Goal: Navigation & Orientation: Find specific page/section

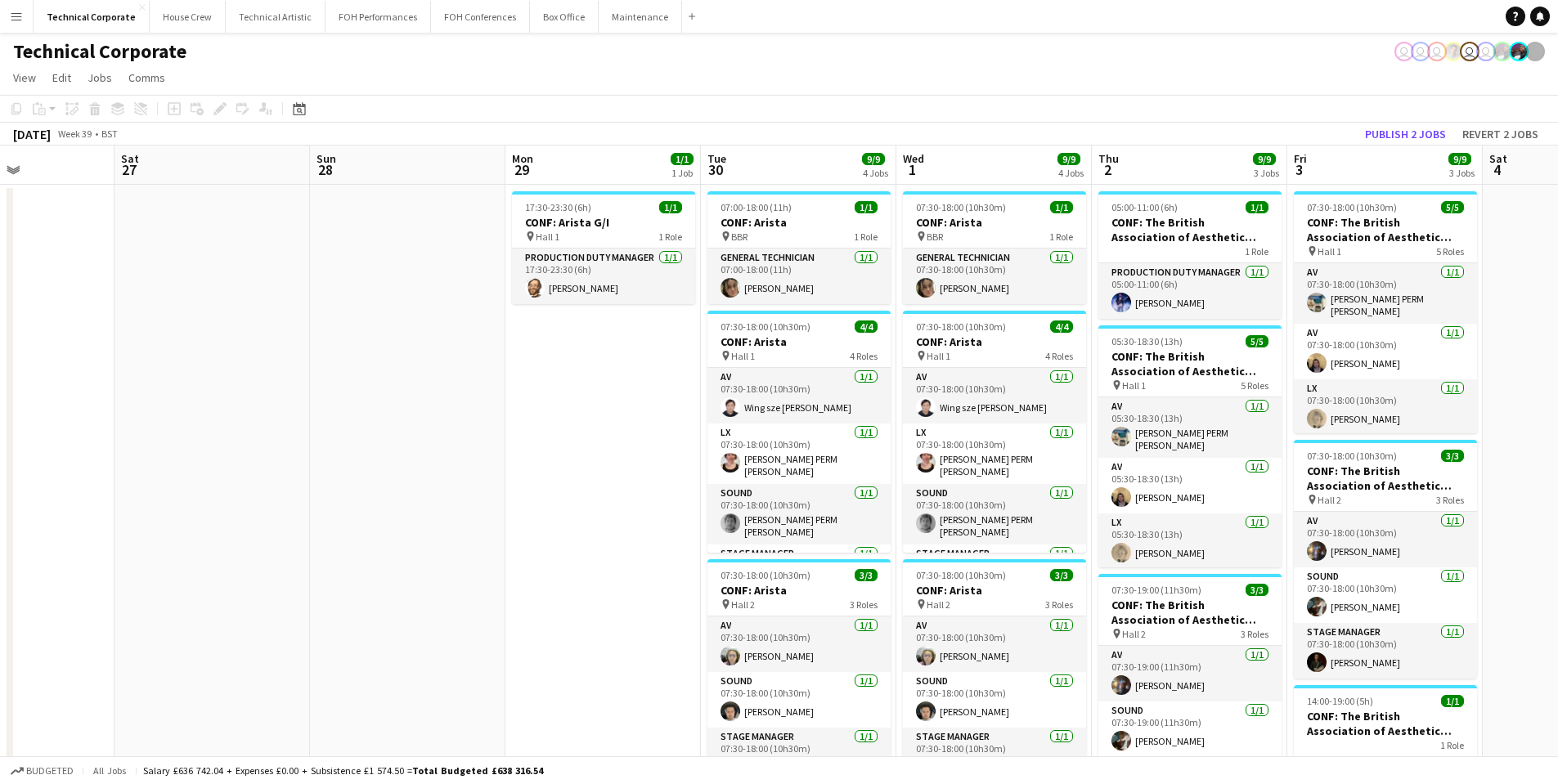
drag, startPoint x: 1295, startPoint y: 468, endPoint x: 475, endPoint y: 460, distance: 820.0
click at [475, 460] on app-calendar-viewport "Tue 23 18/18 4 Jobs Wed 24 13/13 4 Jobs Thu 25 6/6 4 Jobs Fri 26 Sat 27 Sun 28 …" at bounding box center [779, 627] width 1558 height 962
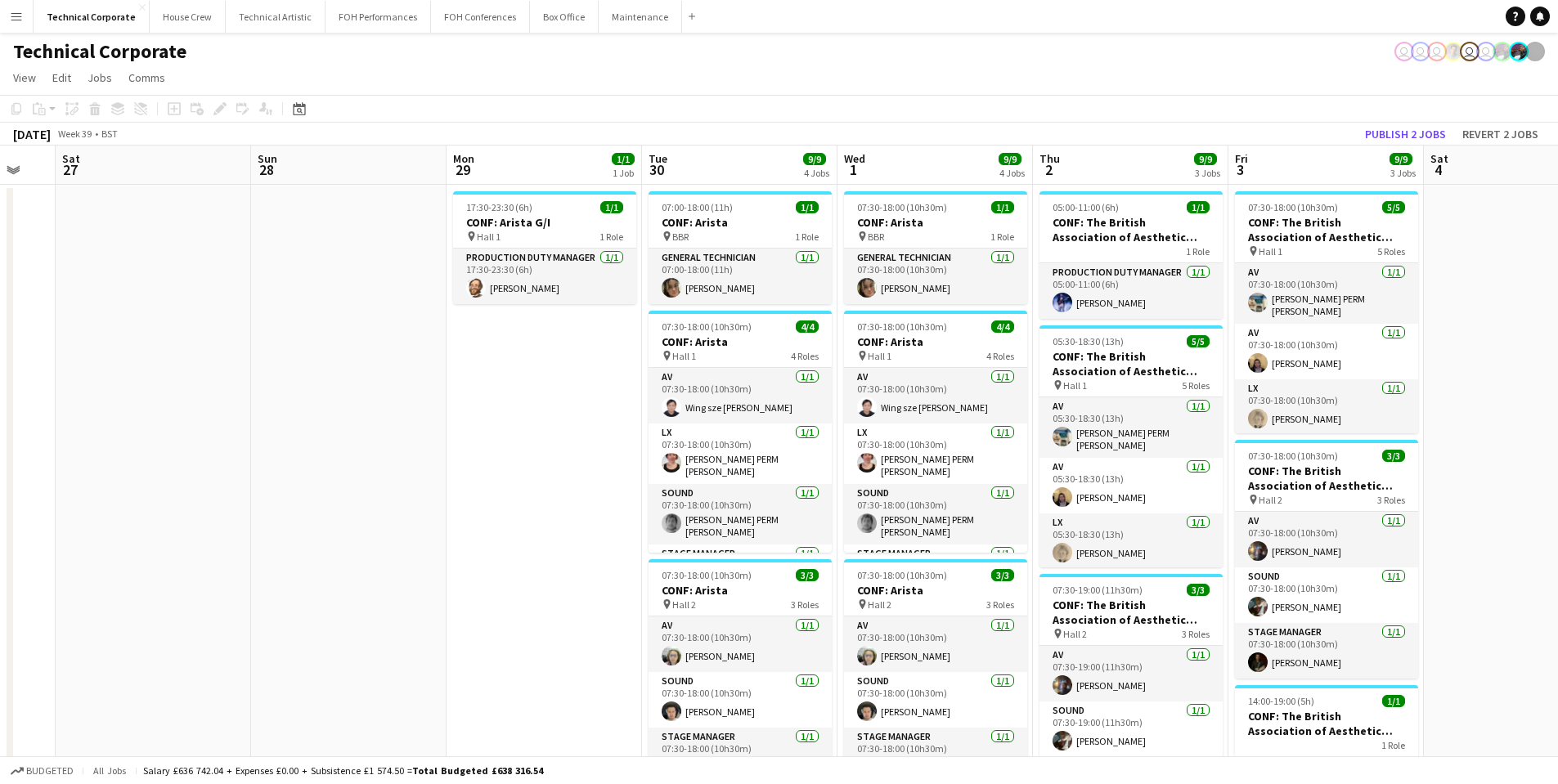
scroll to position [0, 607]
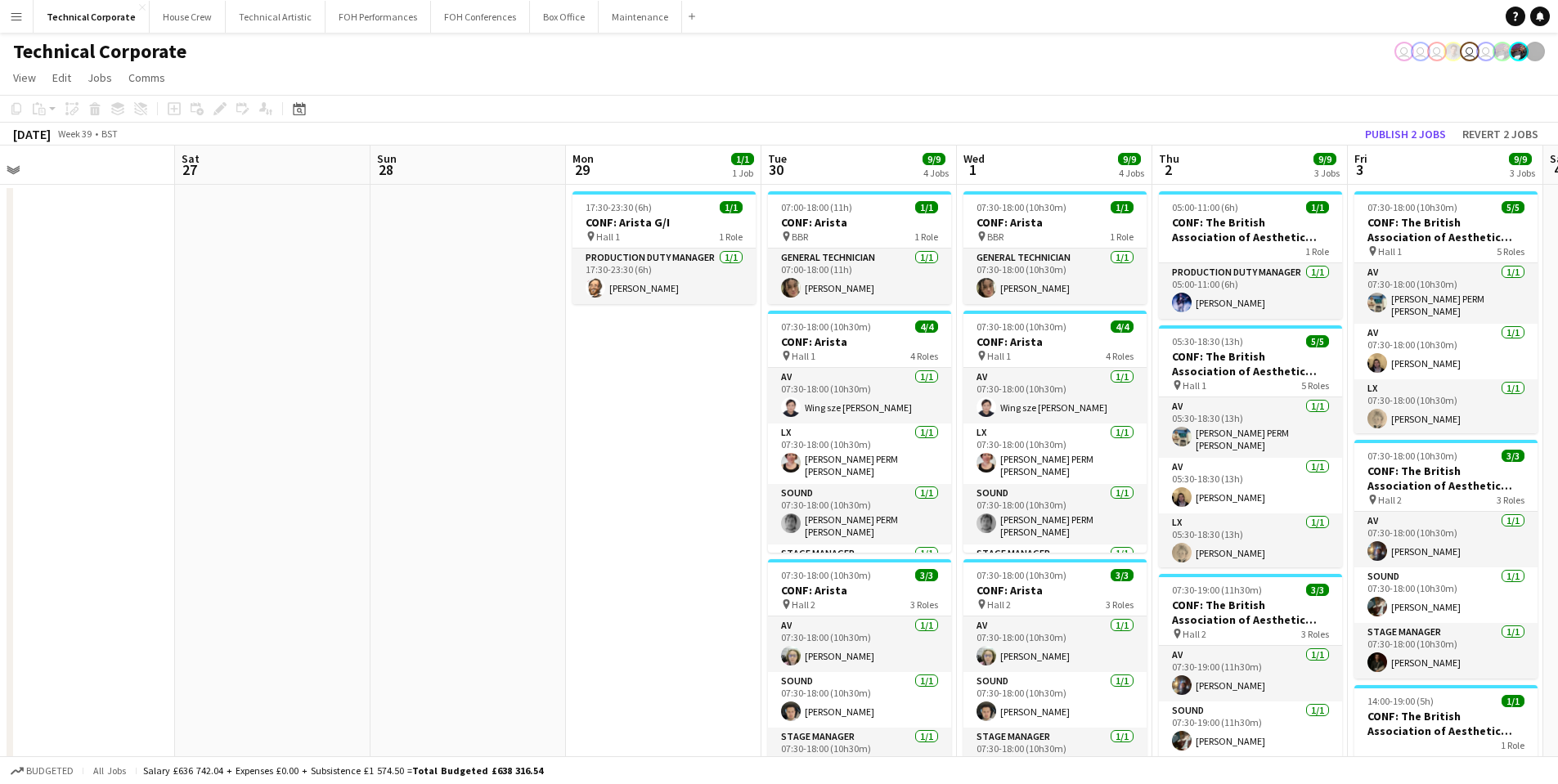
drag, startPoint x: 562, startPoint y: 494, endPoint x: 231, endPoint y: 486, distance: 331.1
click at [231, 486] on app-calendar-viewport "Tue 23 18/18 4 Jobs Wed 24 13/13 4 Jobs Thu 25 6/6 4 Jobs Fri 26 Sat 27 Sun 28 …" at bounding box center [779, 627] width 1558 height 962
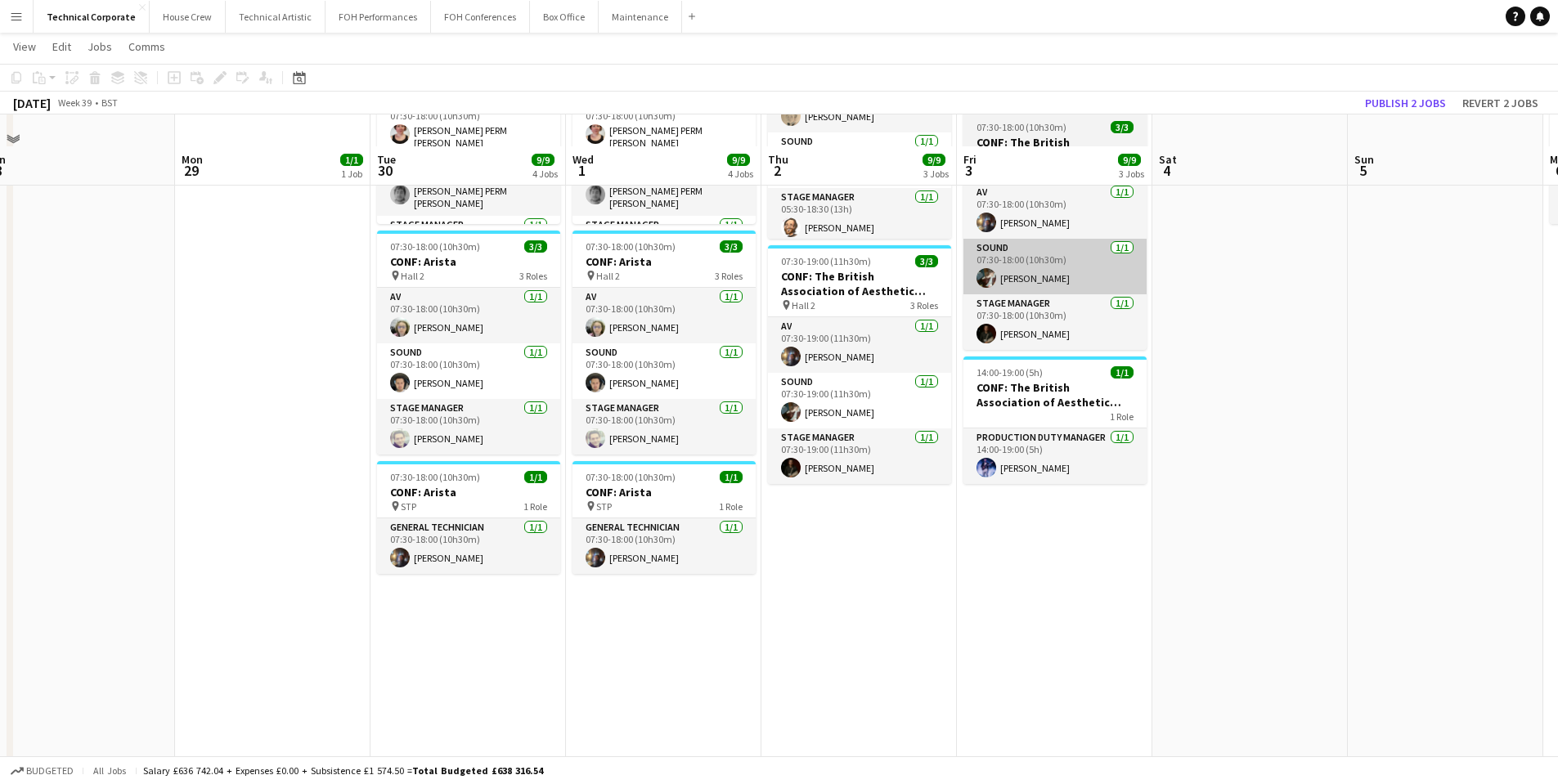
scroll to position [409, 0]
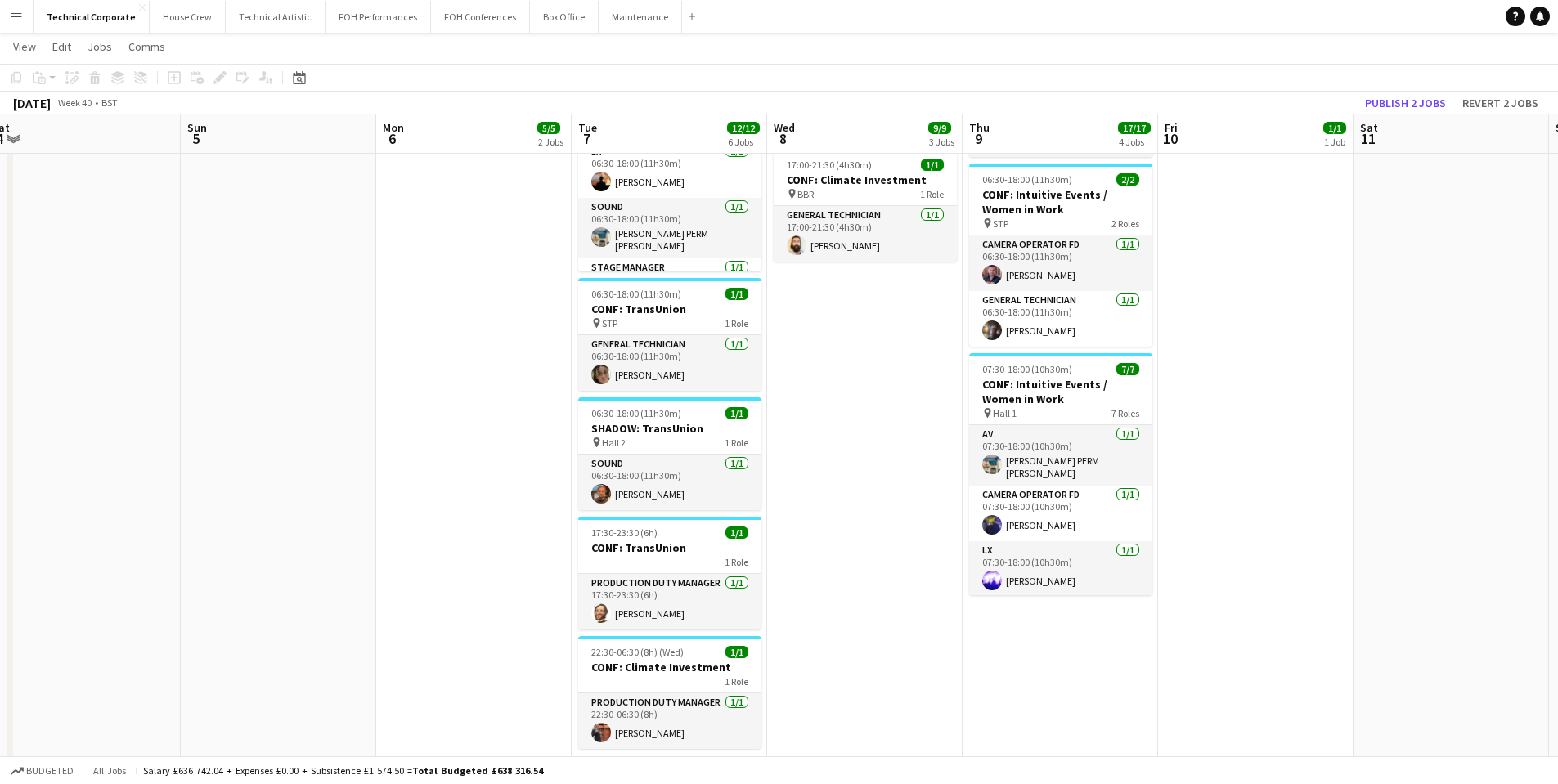
drag, startPoint x: 1217, startPoint y: 525, endPoint x: 56, endPoint y: 494, distance: 1161.4
click at [56, 494] on app-calendar-viewport "Wed 1 9/9 4 Jobs Thu 2 9/9 3 Jobs Fri 3 9/9 3 Jobs Sat 4 Sun 5 Mon 6 5/5 2 Jobs…" at bounding box center [779, 228] width 1558 height 1146
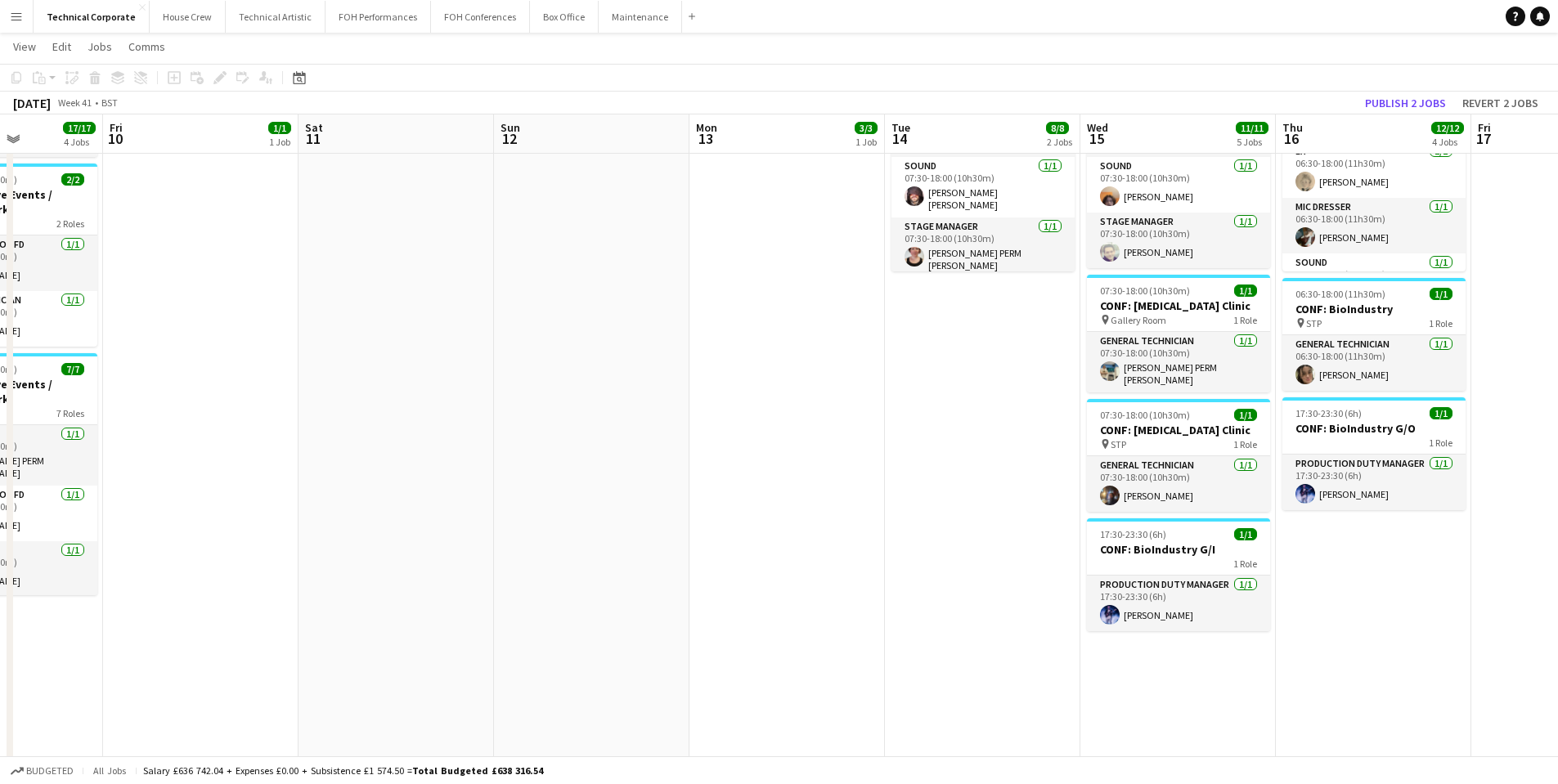
scroll to position [0, 717]
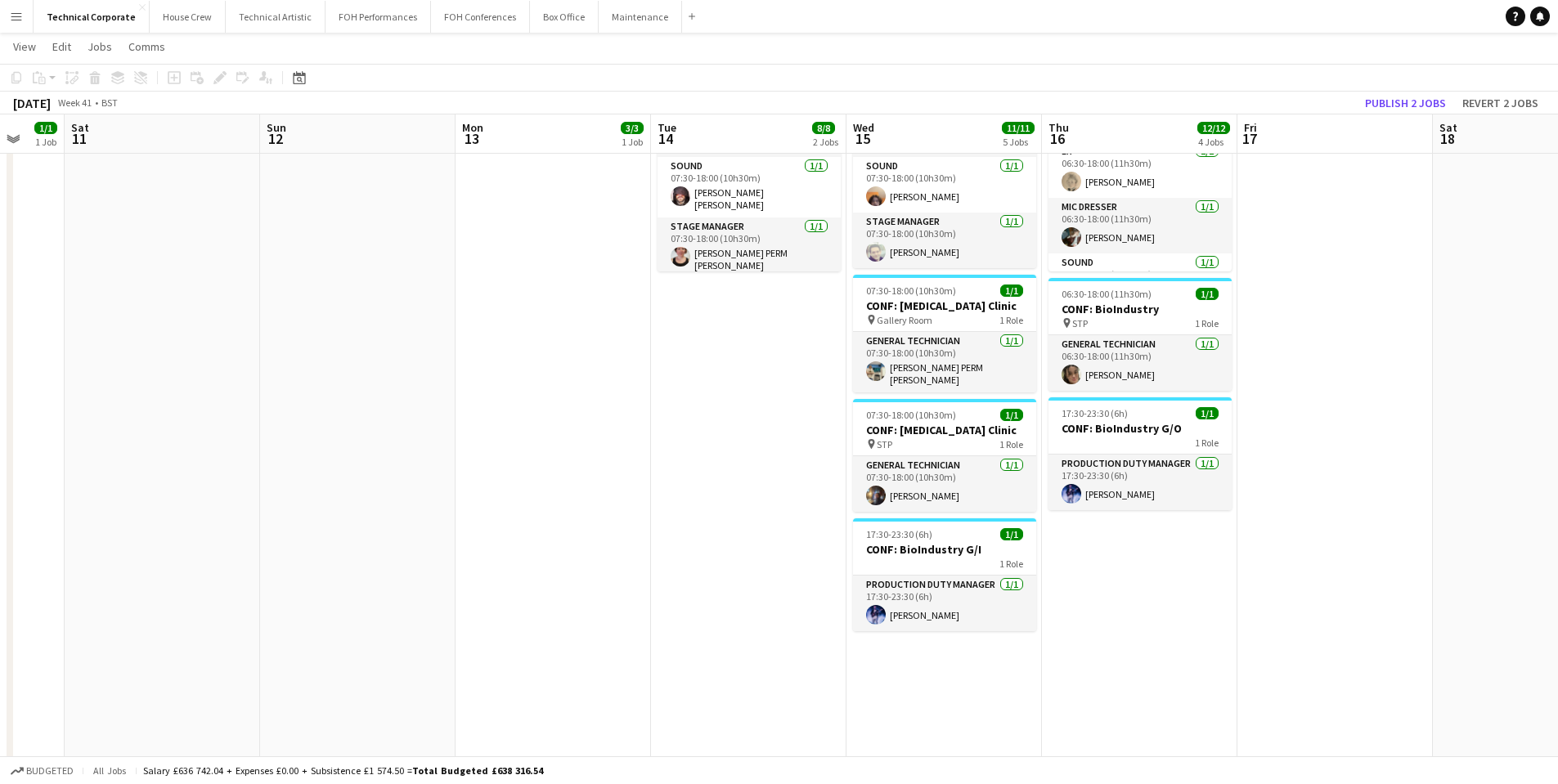
drag, startPoint x: 1289, startPoint y: 597, endPoint x: 0, endPoint y: 406, distance: 1303.1
click at [0, 406] on app-calendar-viewport "Tue 7 12/12 6 Jobs Wed 8 9/9 3 Jobs Thu 9 17/17 4 Jobs Fri 10 1/1 1 Job Sat 11 …" at bounding box center [779, 228] width 1558 height 1146
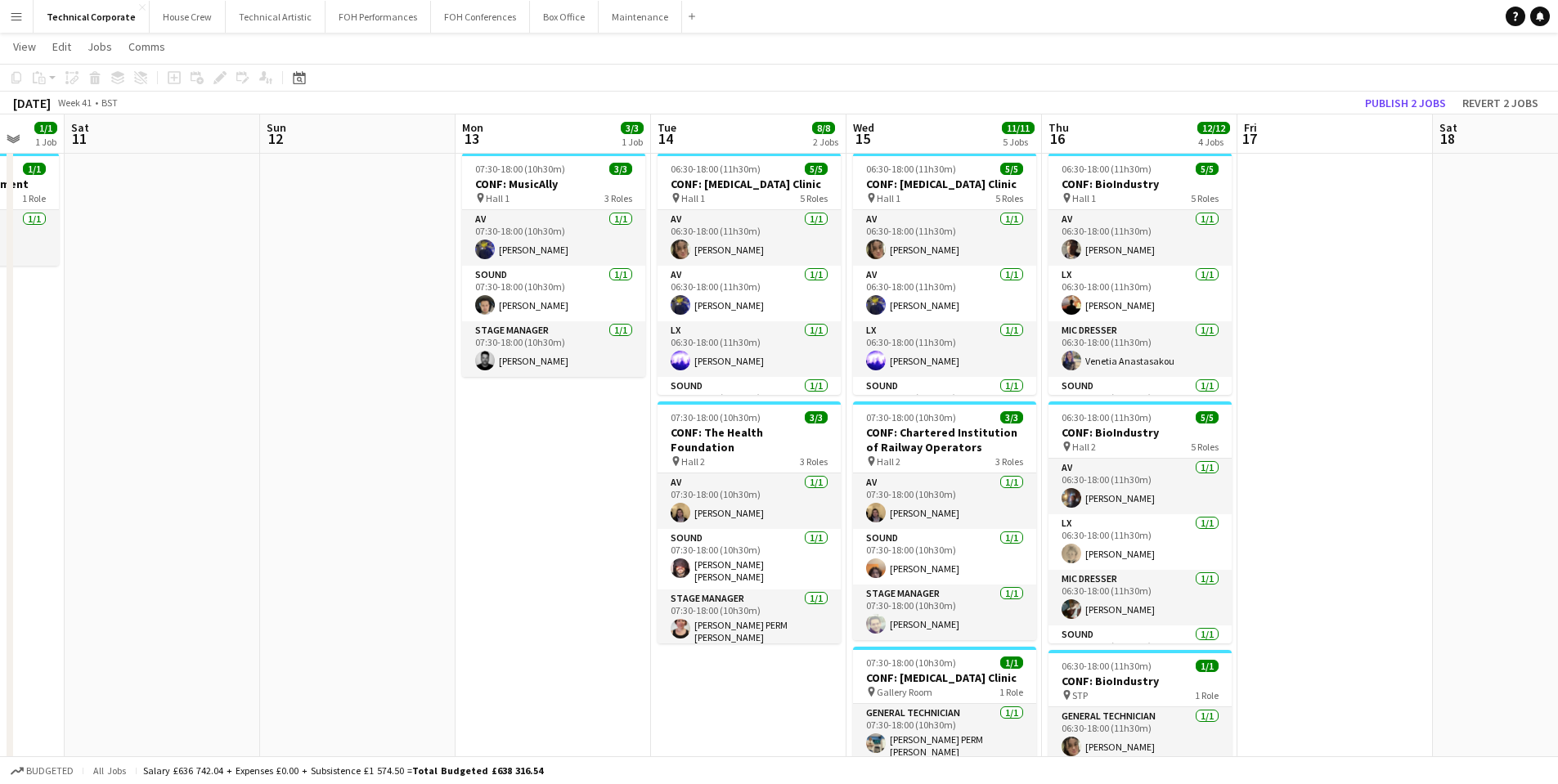
scroll to position [0, 0]
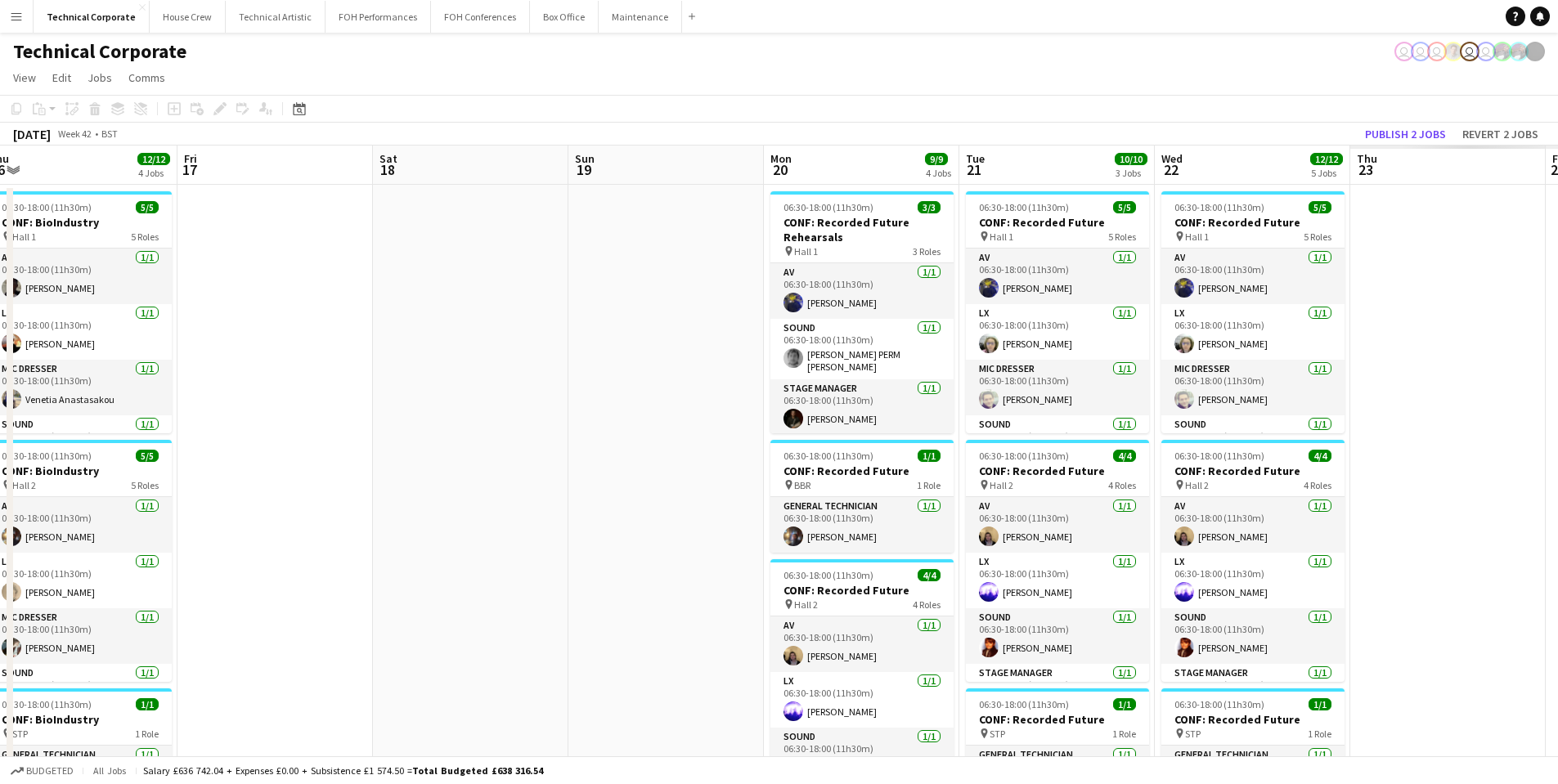
drag, startPoint x: 1470, startPoint y: 382, endPoint x: 366, endPoint y: 393, distance: 1104.1
click at [366, 393] on app-calendar-viewport "Sun 12 Mon 13 3/3 1 Job Tue 14 8/8 2 Jobs Wed 15 11/11 5 Jobs Thu 16 12/12 4 Jo…" at bounding box center [779, 679] width 1558 height 1067
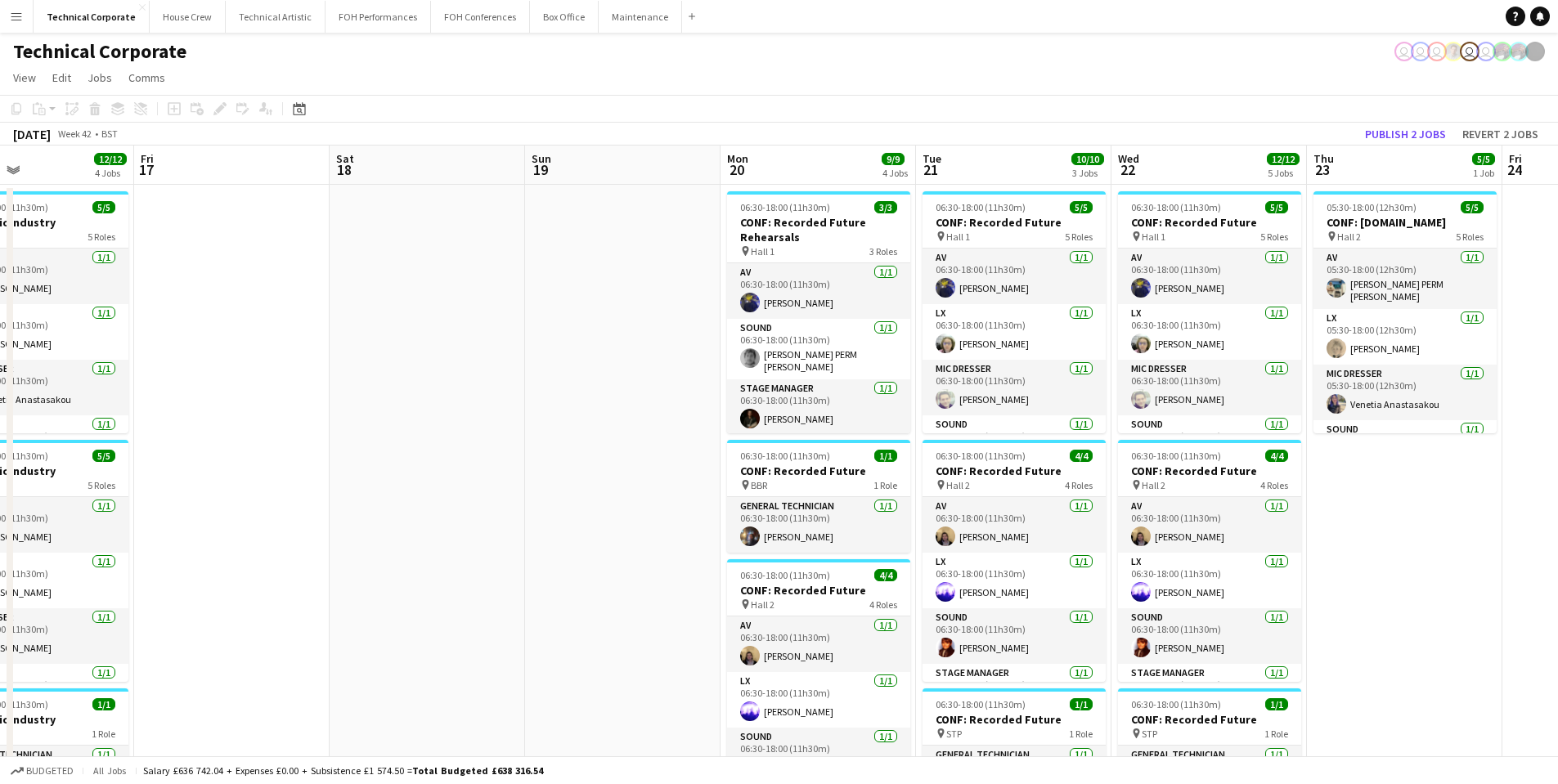
scroll to position [81, 0]
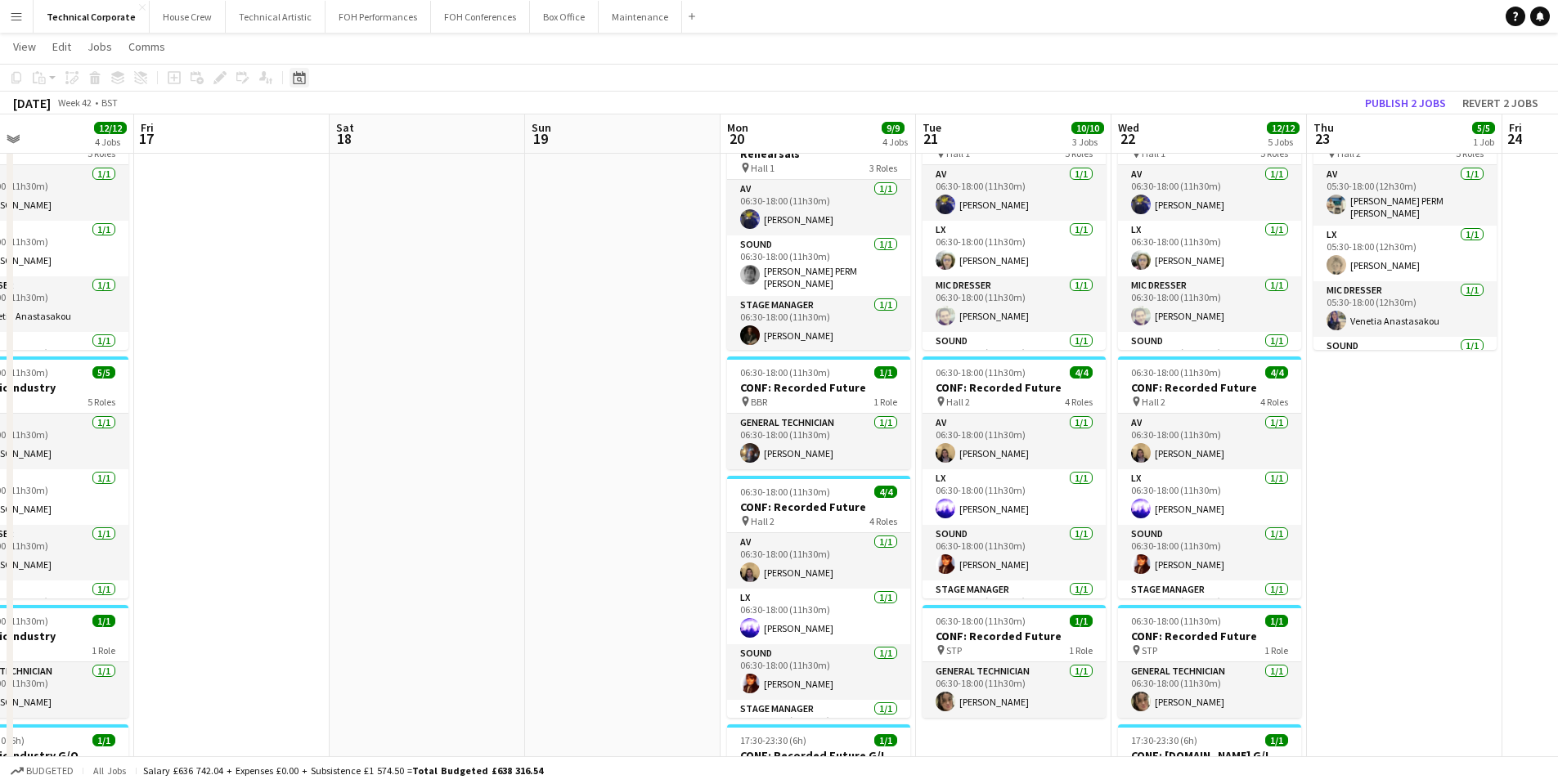
click at [305, 81] on icon at bounding box center [298, 78] width 12 height 13
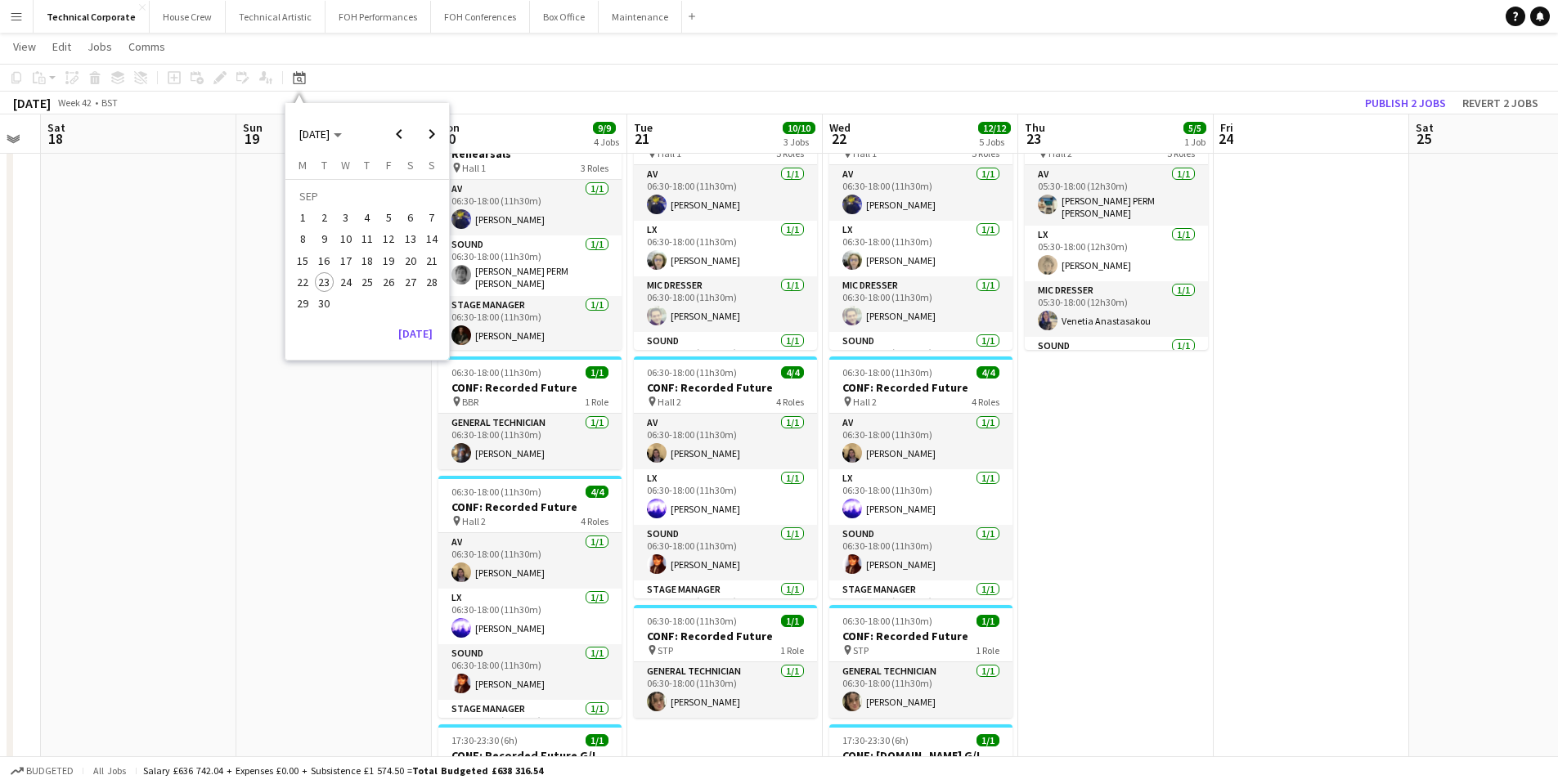
drag, startPoint x: 689, startPoint y: 359, endPoint x: 5, endPoint y: 292, distance: 687.3
click at [5, 292] on app-calendar-viewport "Tue 14 8/8 2 Jobs Wed 15 11/11 5 Jobs Thu 16 12/12 4 Jobs Fri 17 Sat 18 Sun 19 …" at bounding box center [779, 555] width 1558 height 1146
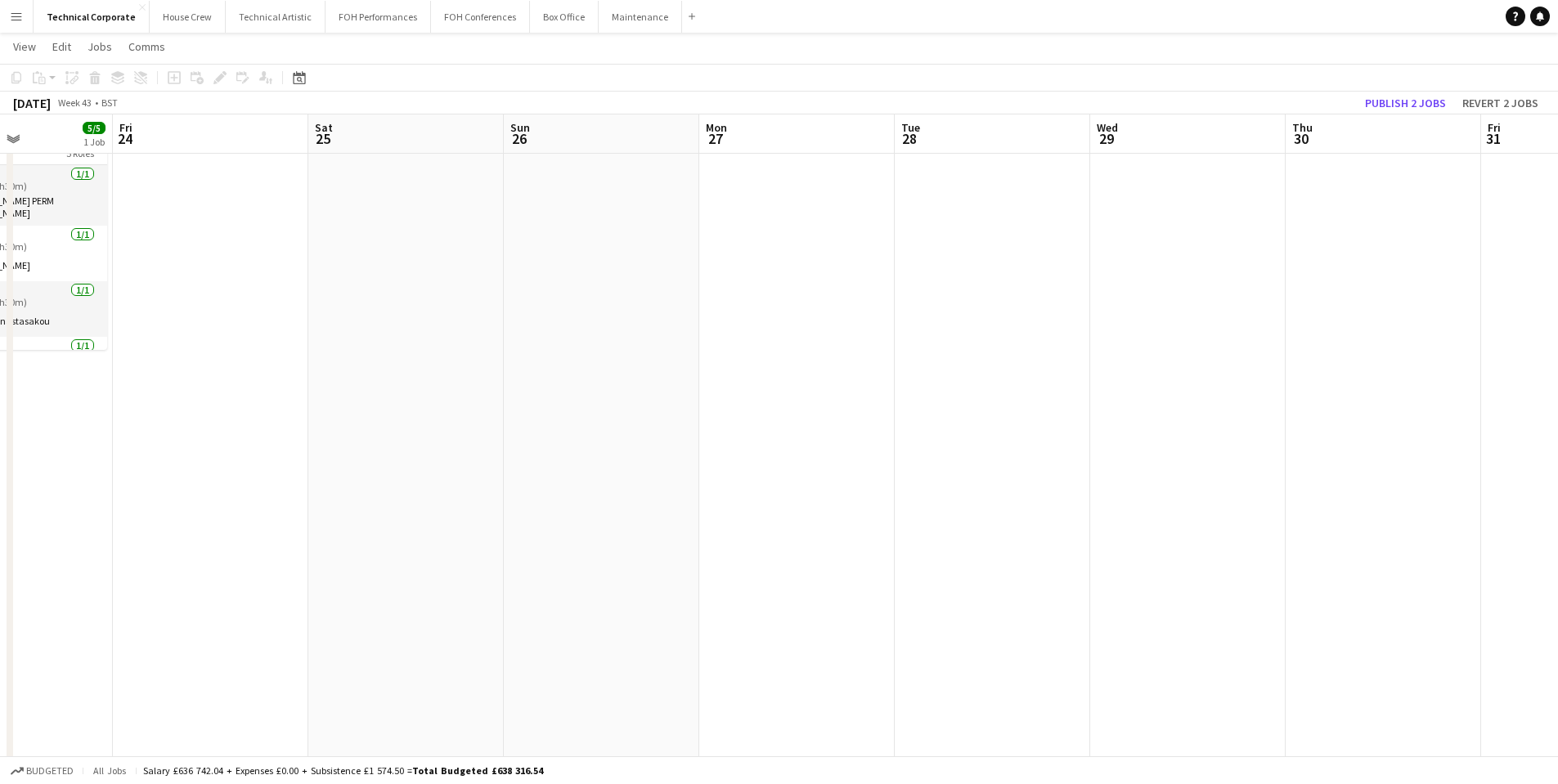
drag, startPoint x: 1062, startPoint y: 401, endPoint x: 435, endPoint y: 396, distance: 627.0
click at [360, 395] on app-calendar-viewport "Mon 20 9/9 4 Jobs Tue 21 10/10 3 Jobs Wed 22 12/12 5 Jobs Thu 23 5/5 1 Job Fri …" at bounding box center [779, 555] width 1558 height 1146
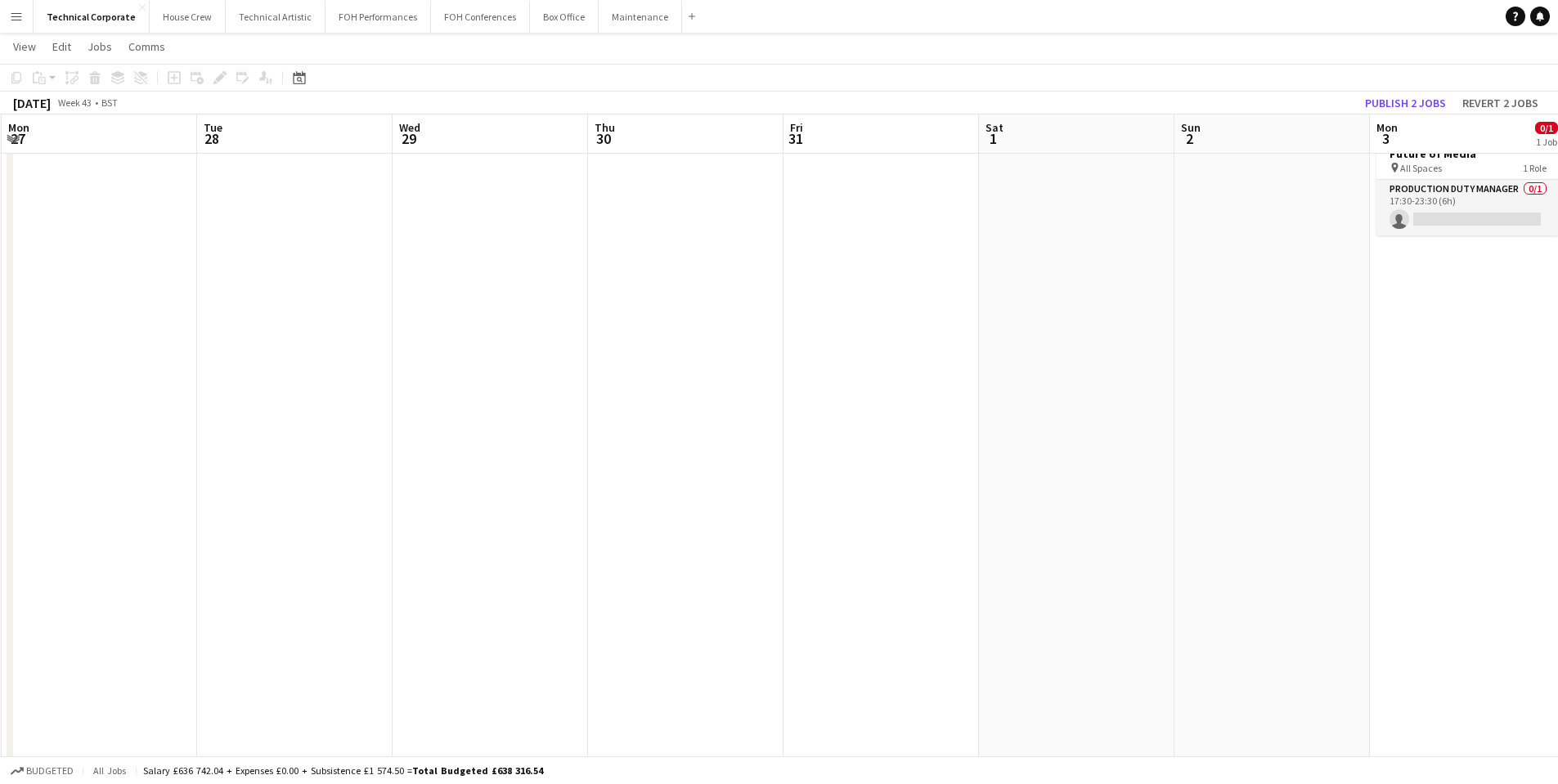
scroll to position [0, 640]
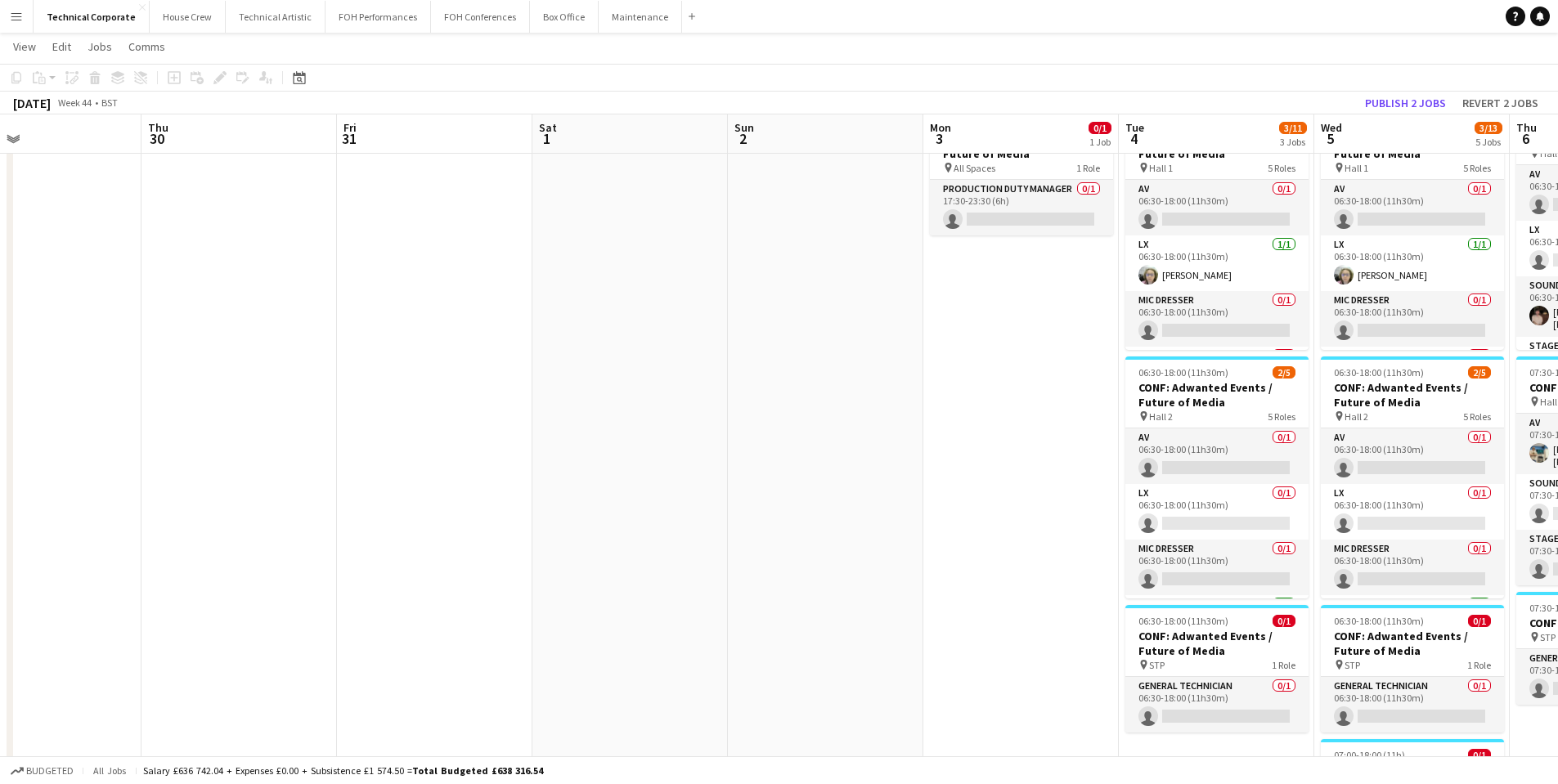
drag, startPoint x: 929, startPoint y: 427, endPoint x: 0, endPoint y: 439, distance: 929.1
click at [0, 439] on app-calendar-viewport "Sun 26 Mon 27 Tue 28 Wed 29 Thu 30 Fri 31 Sat 1 Sun 2 Mon 3 0/1 1 Job Tue 4 3/1…" at bounding box center [779, 555] width 1558 height 1146
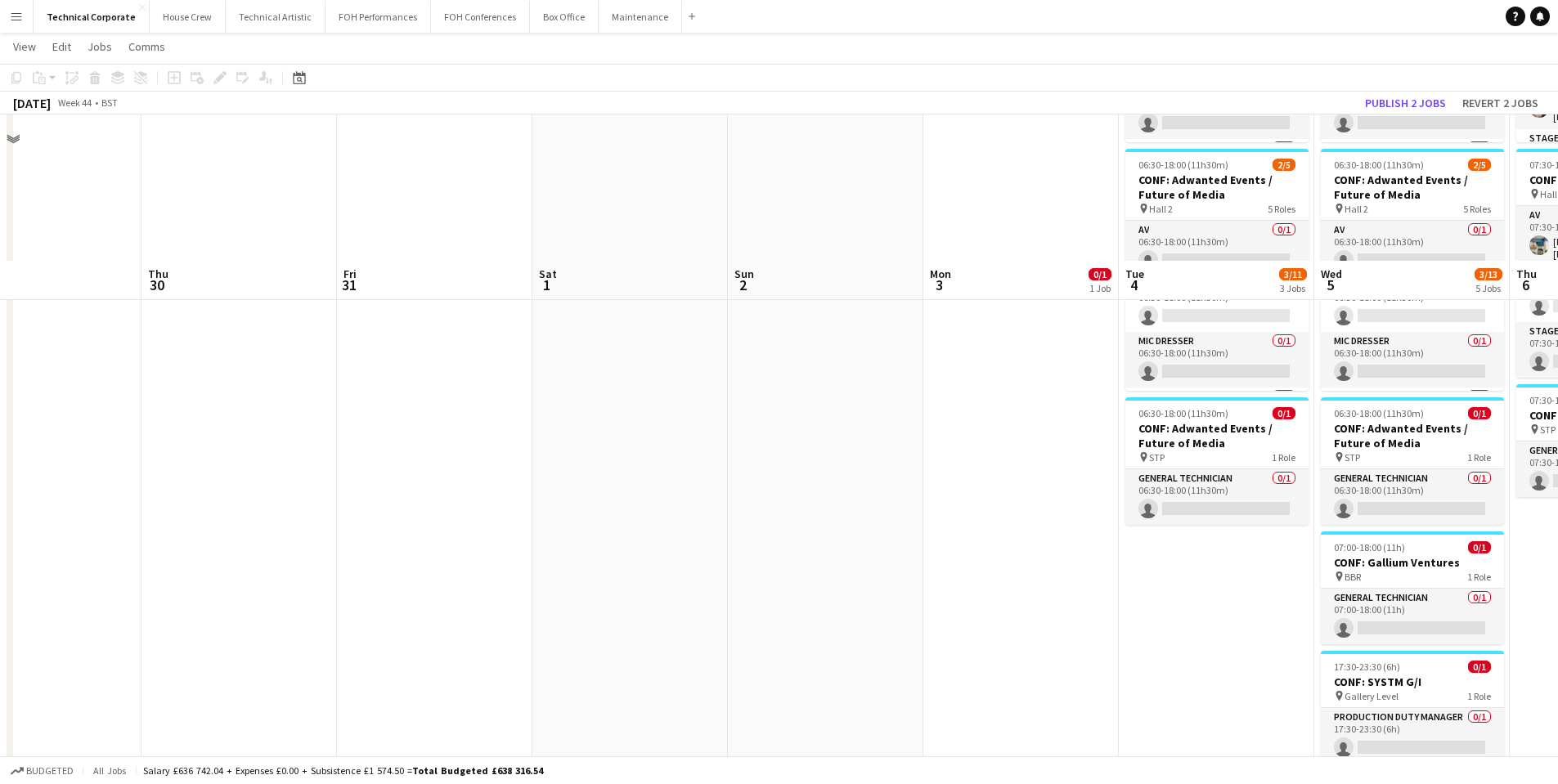
scroll to position [454, 0]
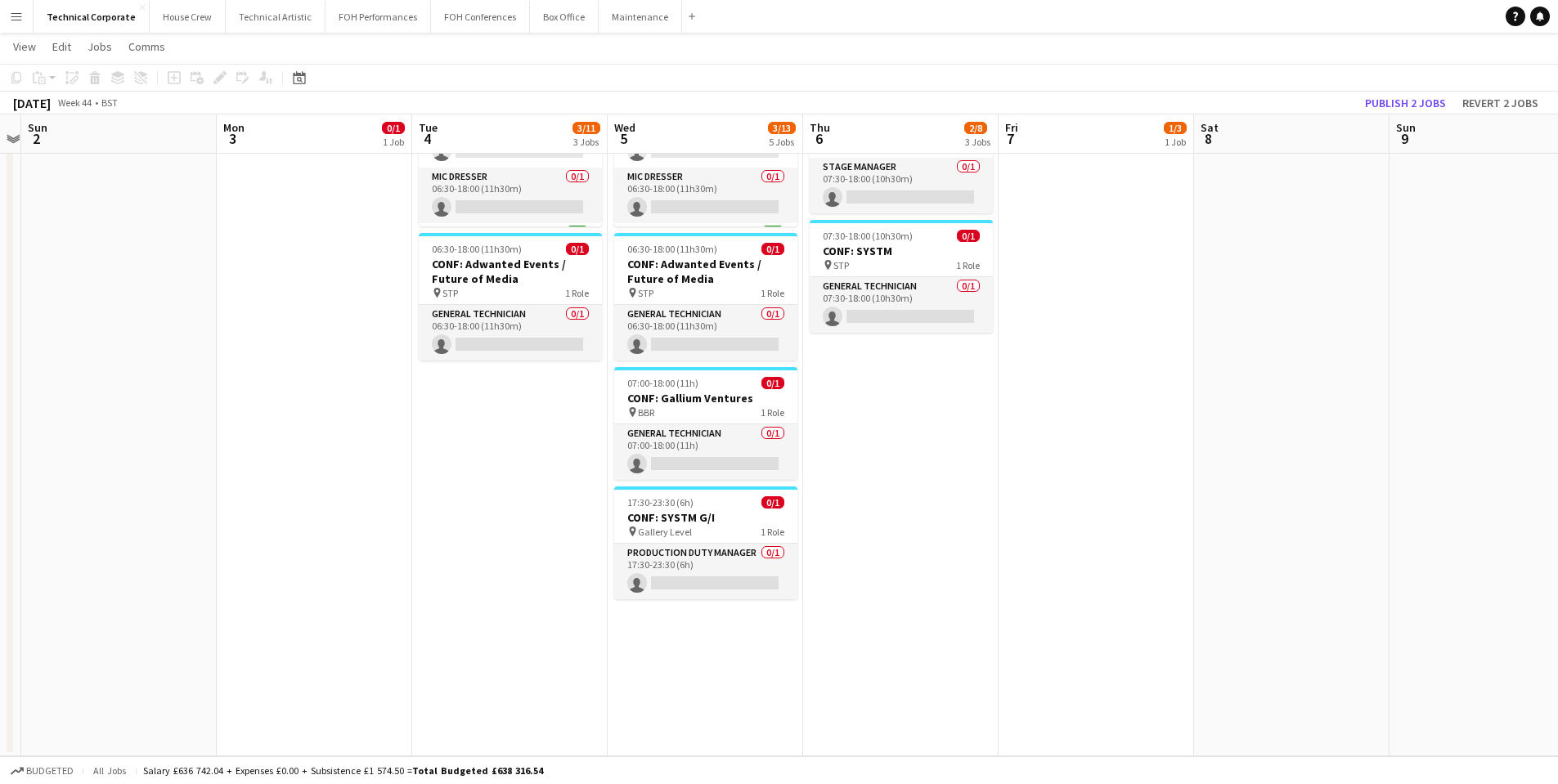
drag, startPoint x: 1046, startPoint y: 526, endPoint x: 327, endPoint y: 453, distance: 722.7
click at [332, 455] on app-calendar-viewport "Wed 29 Thu 30 Fri 31 Sat 1 Sun 2 Mon 3 0/1 1 Job Tue 4 3/11 3 Jobs Wed 5 3/13 5…" at bounding box center [779, 183] width 1558 height 1146
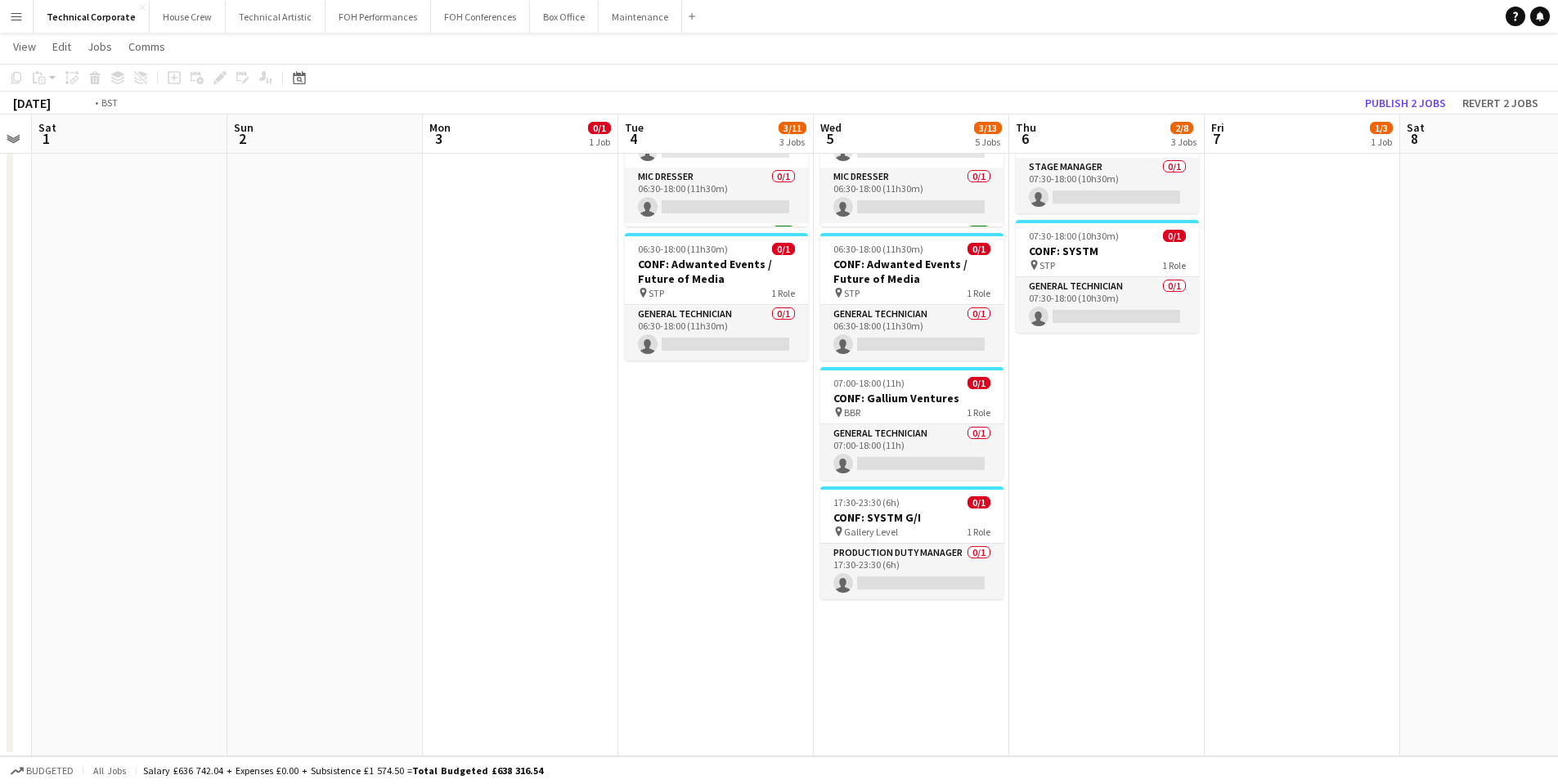
drag, startPoint x: 327, startPoint y: 453, endPoint x: 1566, endPoint y: 411, distance: 1239.7
click at [1558, 417] on html "Menu Boards Boards Boards All jobs Status Workforce Workforce My Workforce Recr…" at bounding box center [779, 165] width 1558 height 1238
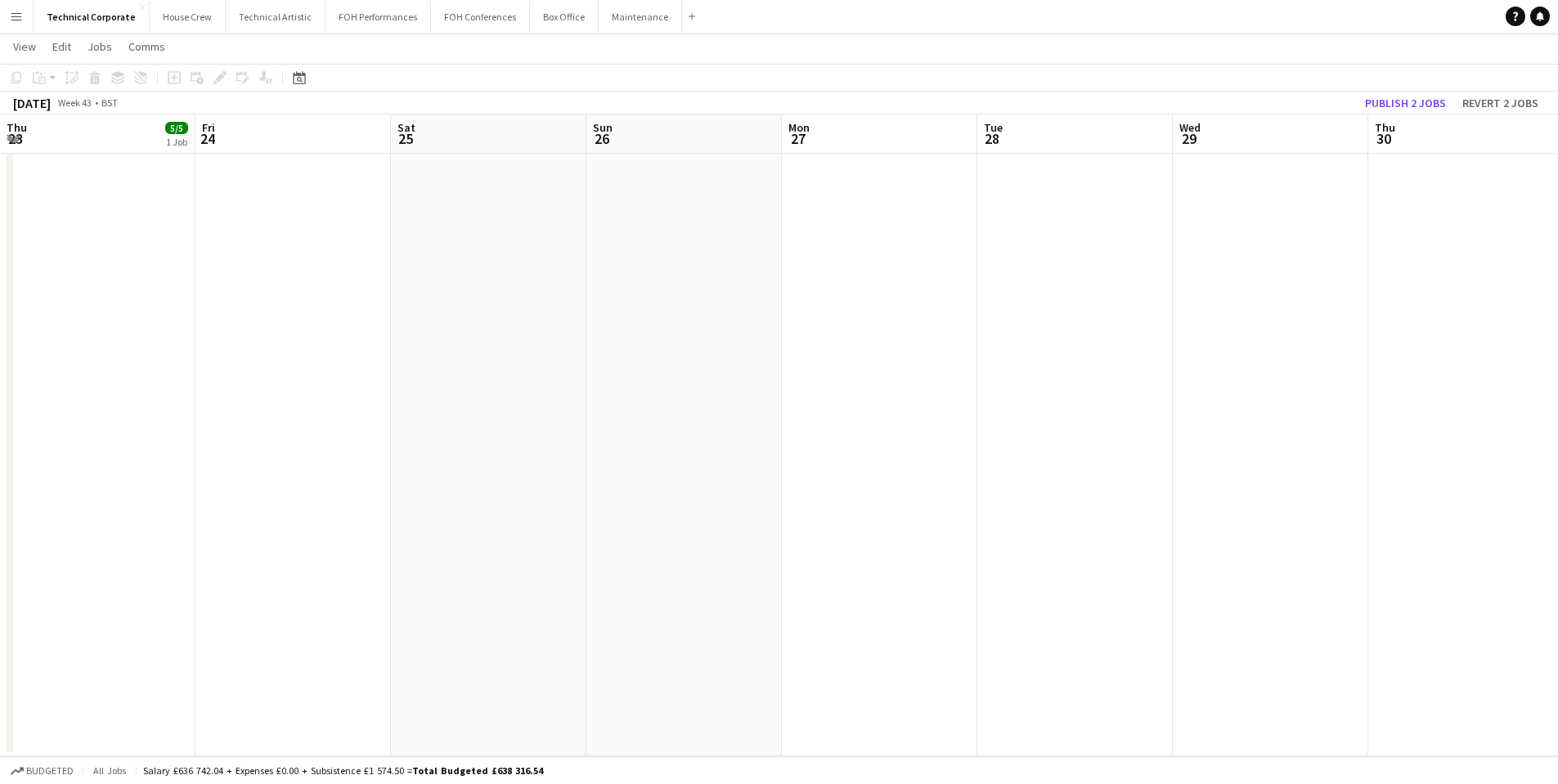
scroll to position [0, 438]
drag, startPoint x: 443, startPoint y: 419, endPoint x: 1140, endPoint y: 357, distance: 699.8
click at [1135, 396] on app-calendar-viewport "Tue 21 10/10 3 Jobs Wed 22 12/12 5 Jobs Thu 23 5/5 1 Job Fri 24 Sat 25 Sun 26 M…" at bounding box center [779, 183] width 1558 height 1146
click at [287, 81] on div "Date picker [DATE] [DATE] [DATE] M [DATE] T [DATE] W [DATE] T [DATE] F [DATE] S…" at bounding box center [294, 78] width 36 height 19
click at [292, 81] on div "Date picker" at bounding box center [299, 78] width 19 height 19
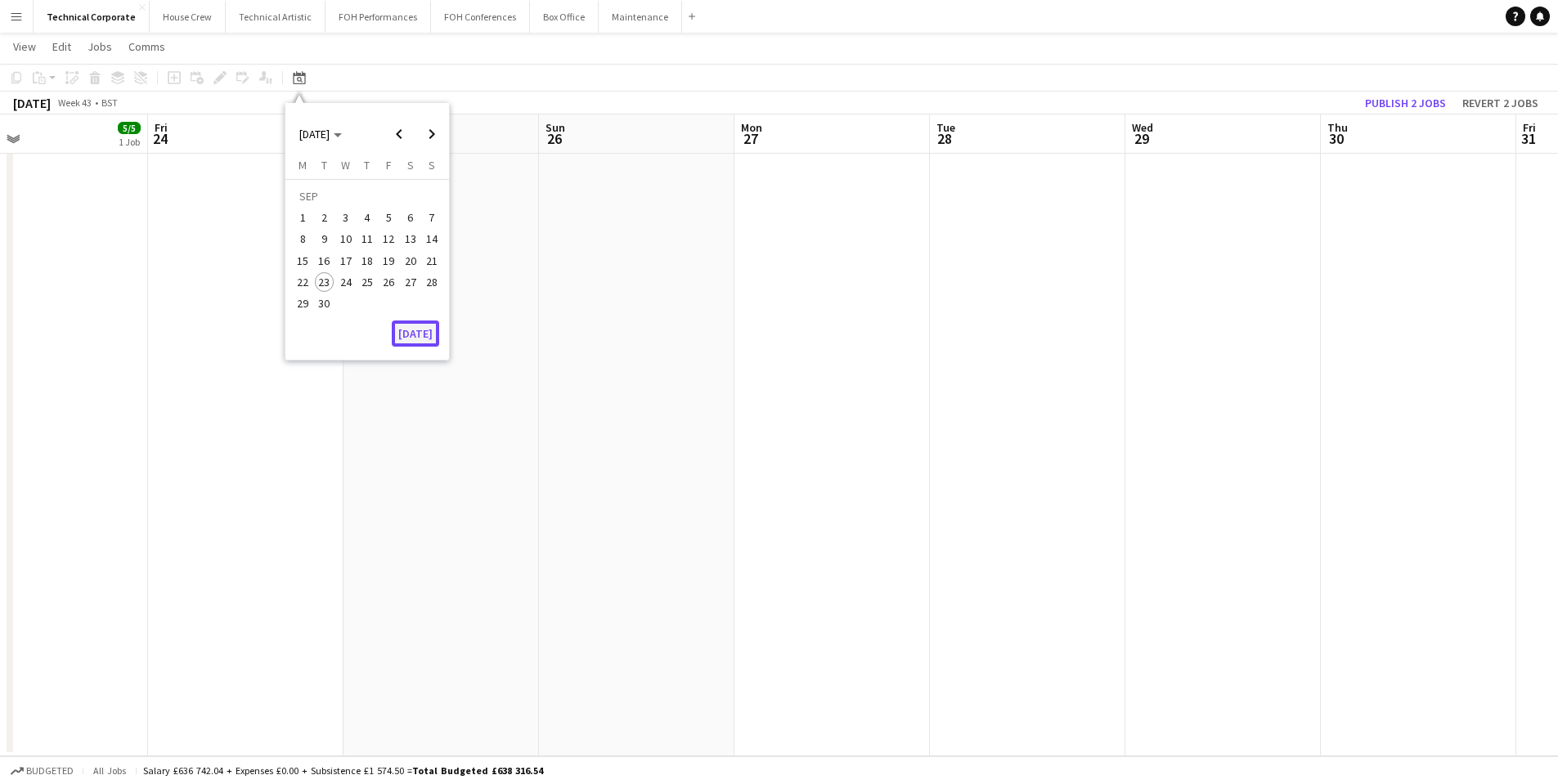
click at [426, 337] on button "[DATE]" at bounding box center [415, 333] width 47 height 26
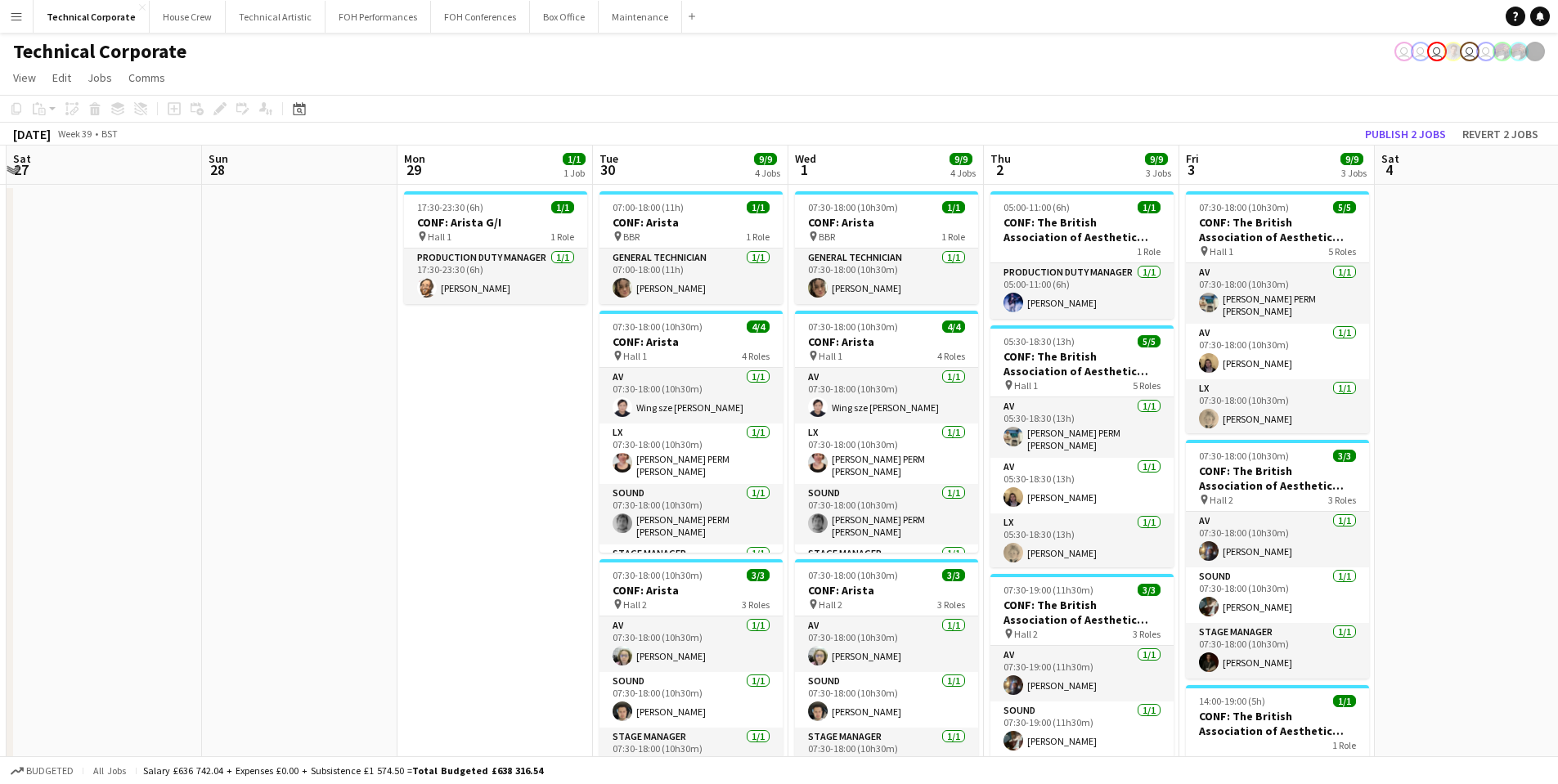
scroll to position [0, 512]
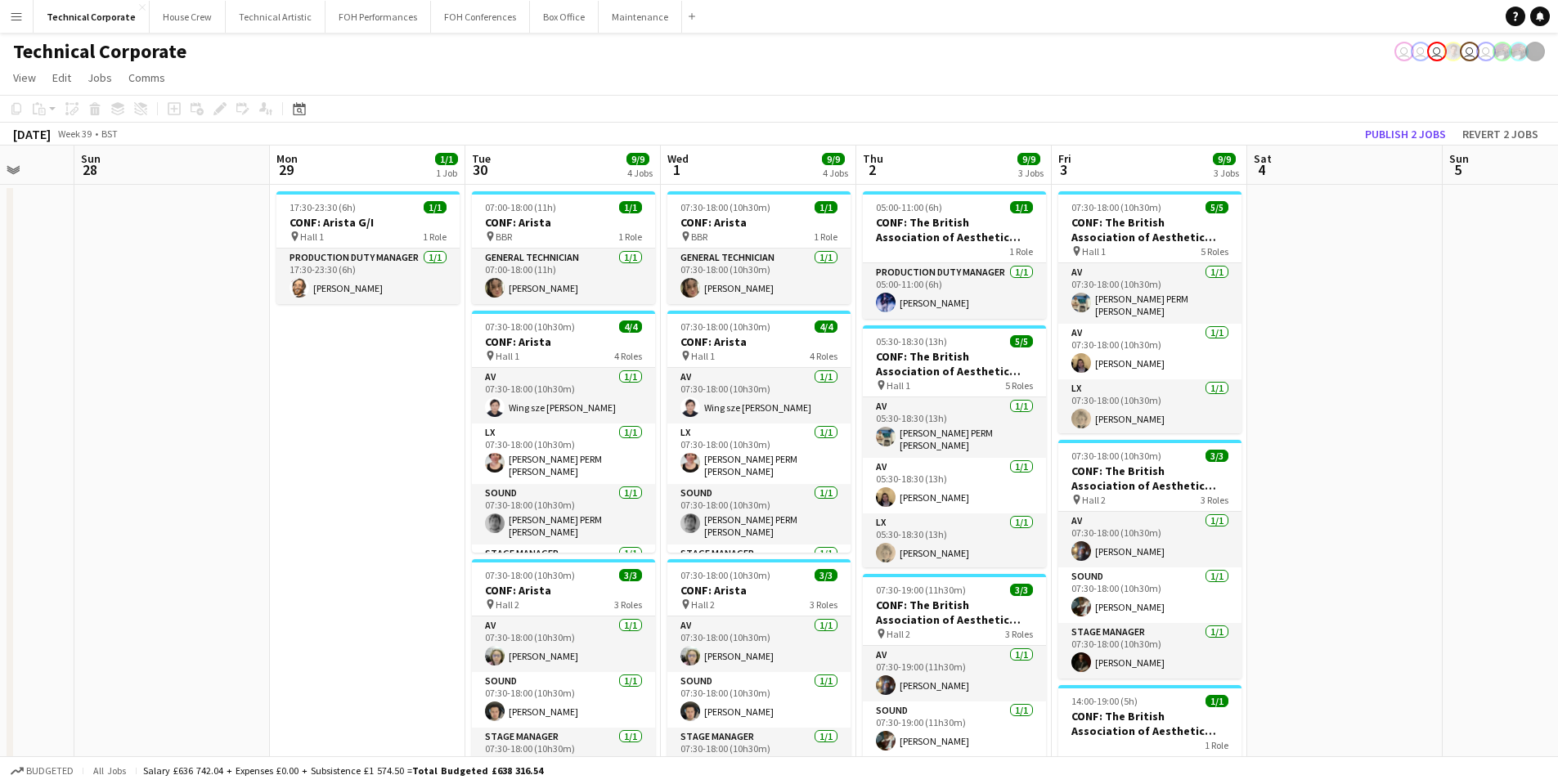
drag, startPoint x: 1502, startPoint y: 457, endPoint x: 0, endPoint y: 335, distance: 1506.9
click at [0, 335] on app-calendar-viewport "Thu 25 6/6 4 Jobs Fri 26 Sat 27 Sun 28 Mon 29 1/1 1 Job Tue 30 9/9 4 Jobs Wed 1…" at bounding box center [779, 786] width 1558 height 1281
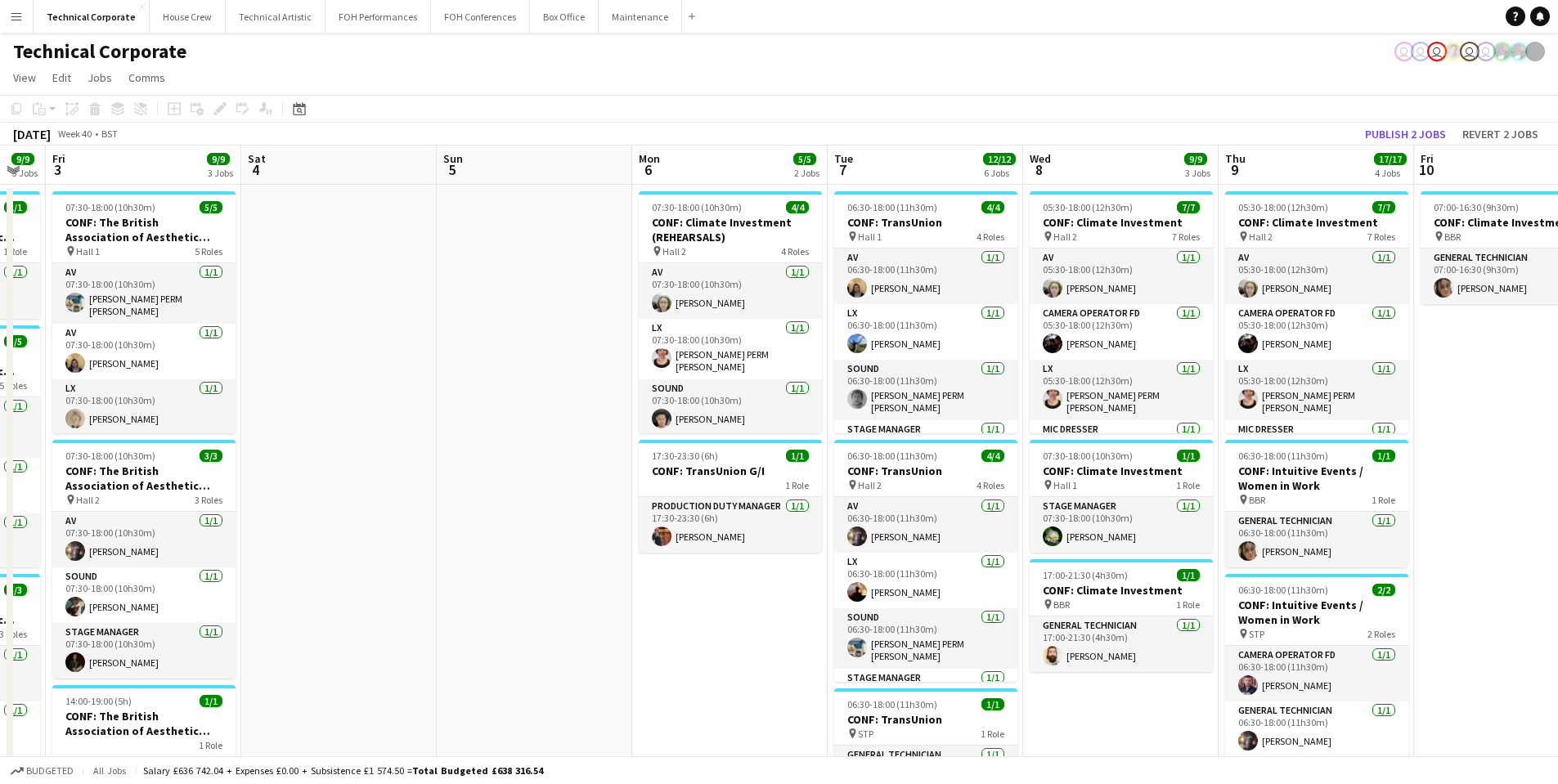
scroll to position [0, 725]
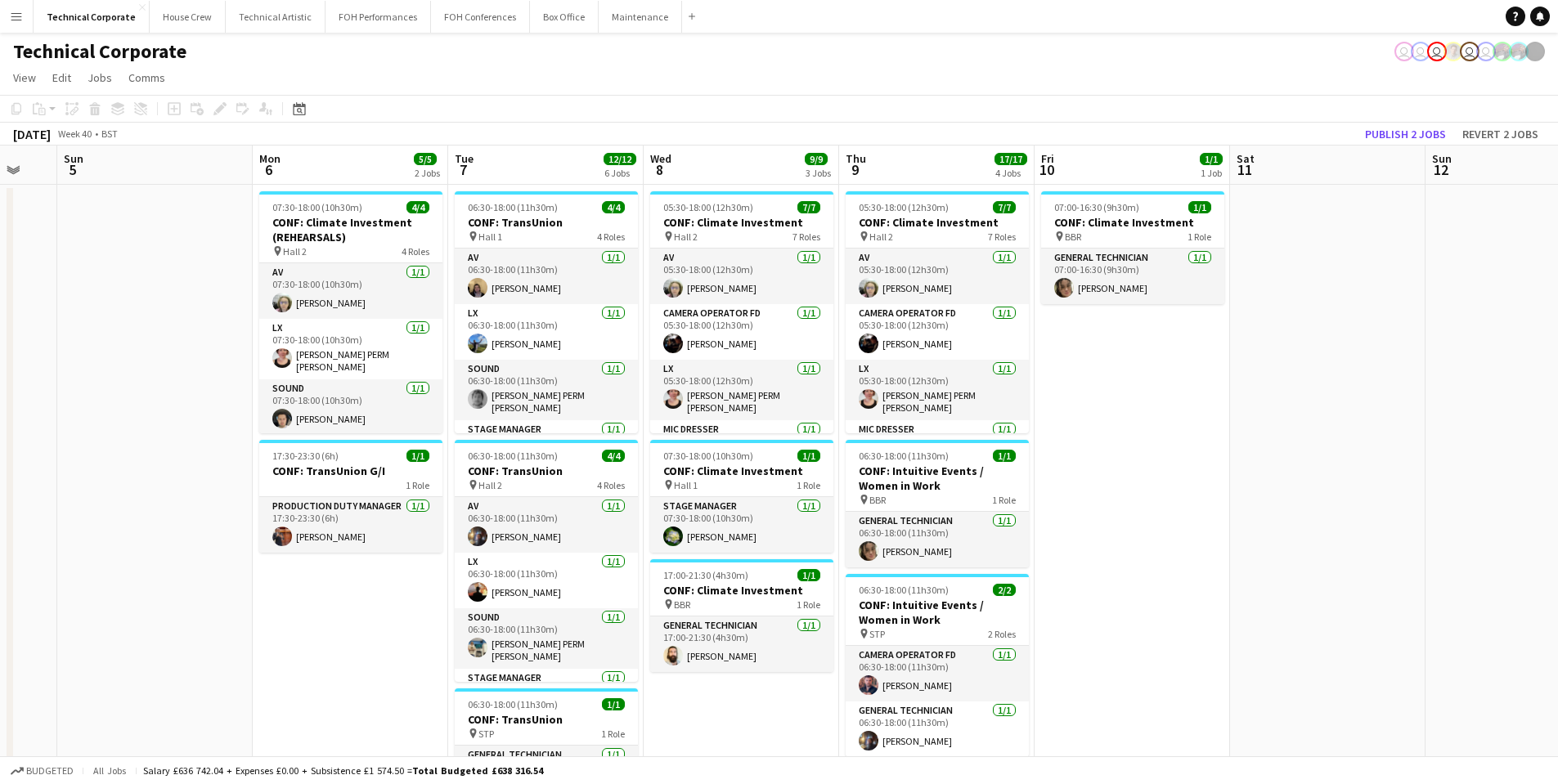
drag, startPoint x: 1385, startPoint y: 440, endPoint x: 0, endPoint y: 463, distance: 1385.2
click at [0, 463] on app-calendar-viewport "Wed 1 9/9 4 Jobs Thu 2 9/9 3 Jobs Fri 3 9/9 3 Jobs Sat 4 Sun 5 Mon 6 5/5 2 Jobs…" at bounding box center [779, 786] width 1558 height 1281
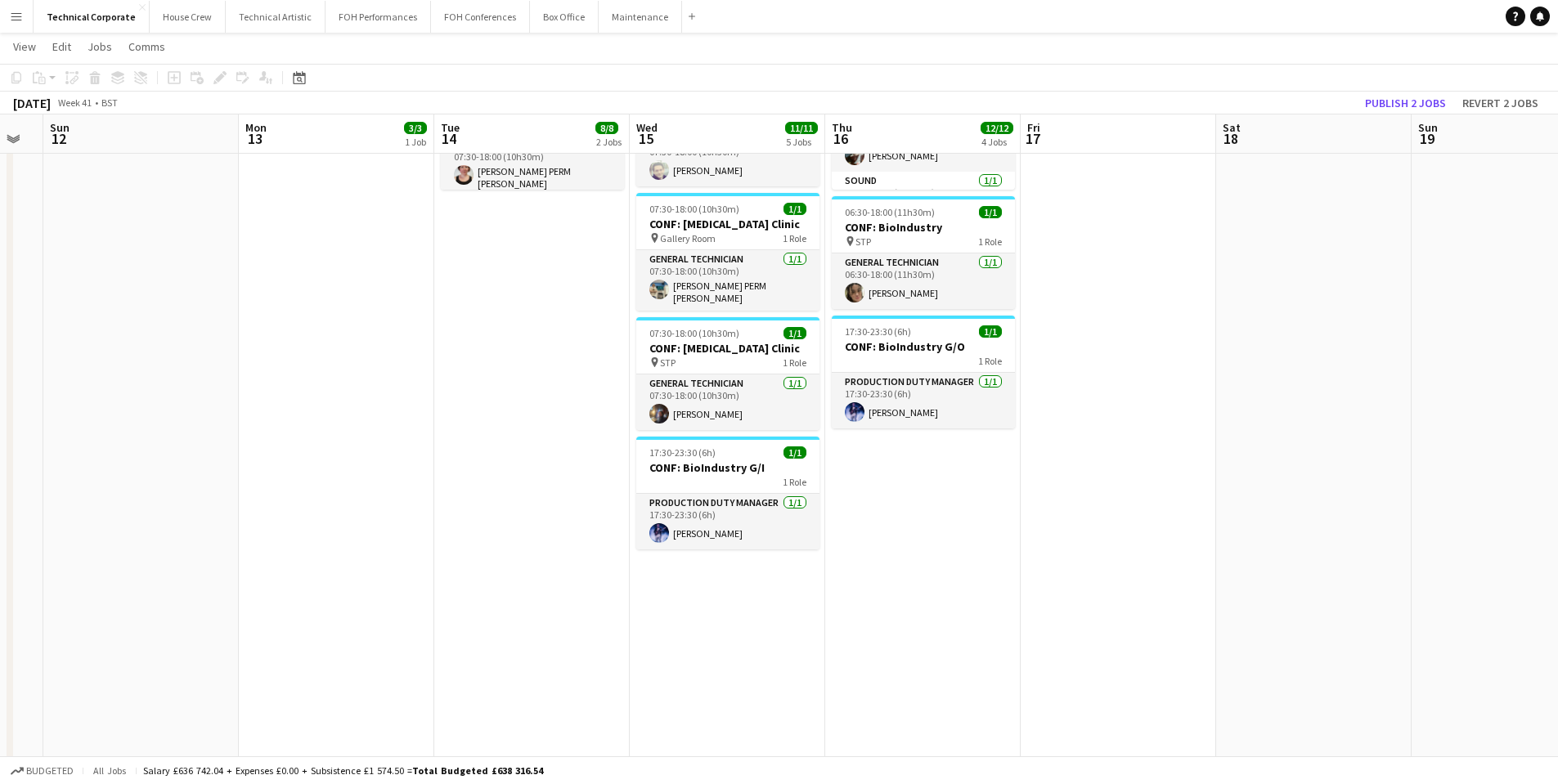
scroll to position [0, 485]
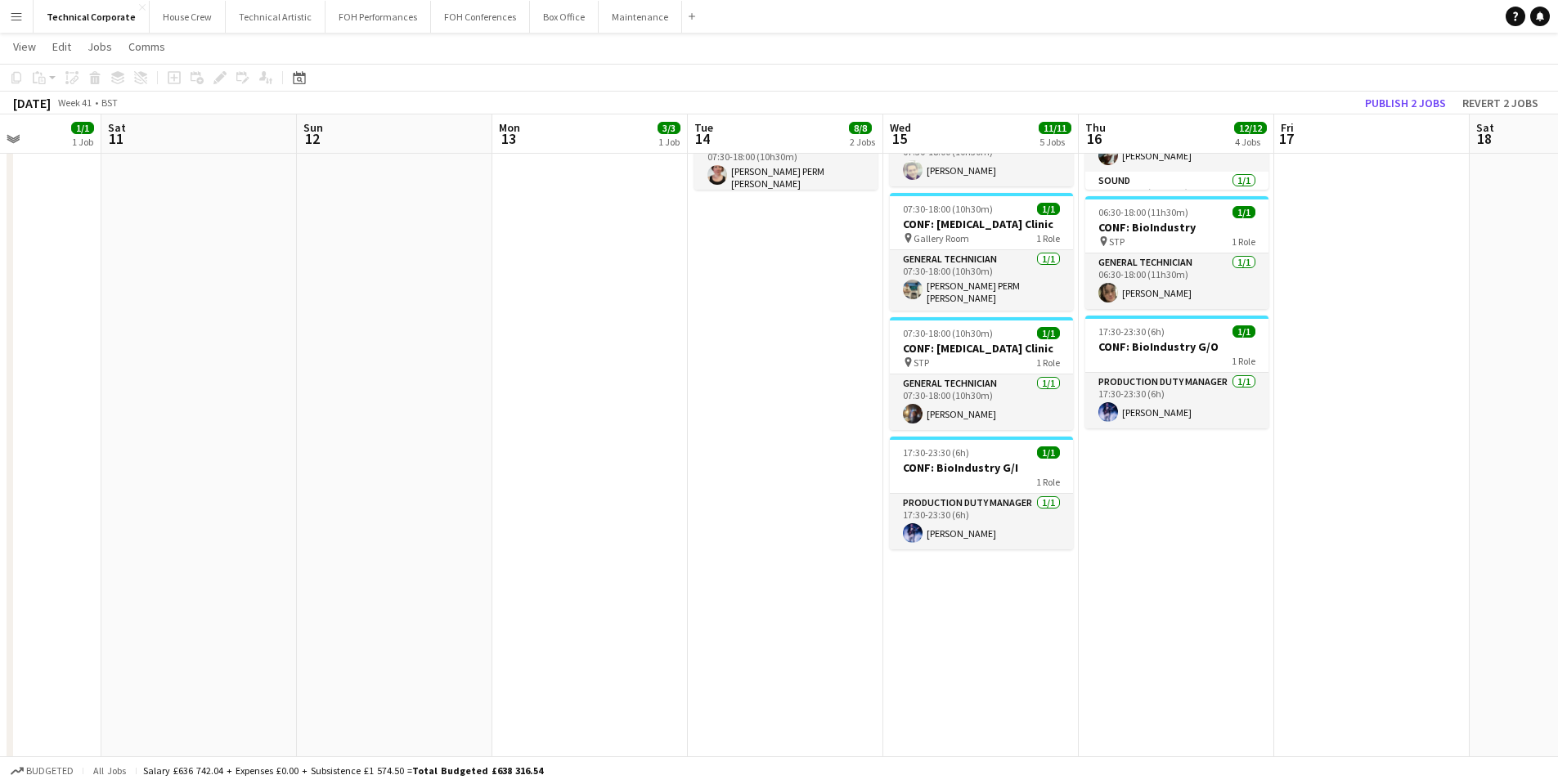
drag, startPoint x: 1221, startPoint y: 427, endPoint x: 12, endPoint y: 417, distance: 1209.0
click at [12, 417] on div "Wed 8 9/9 3 Jobs Thu 9 17/17 4 Jobs Fri 10 1/1 1 Job Sat 11 Sun 12 Mon 13 3/3 1…" at bounding box center [779, 254] width 1558 height 1362
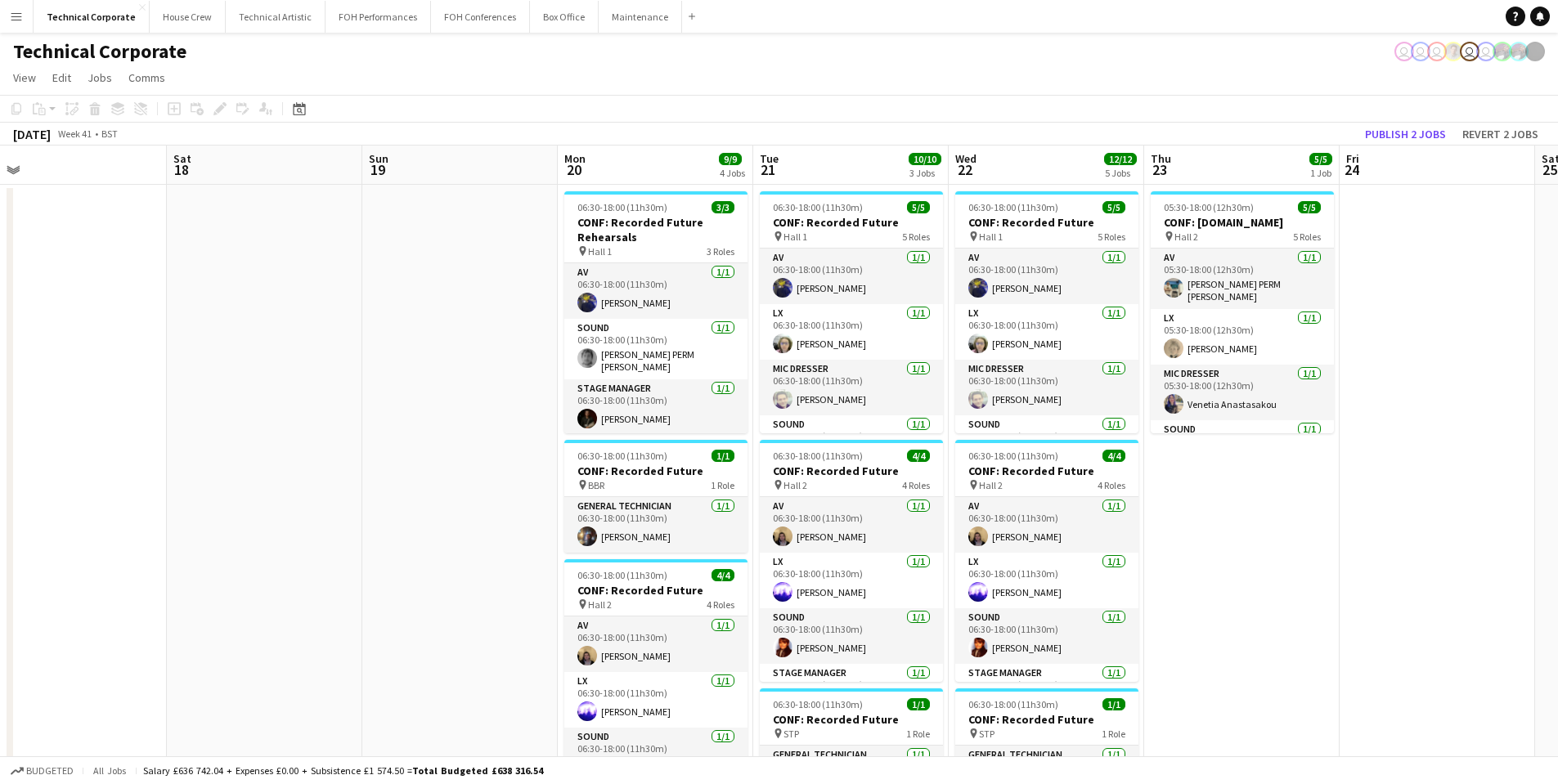
scroll to position [0, 671]
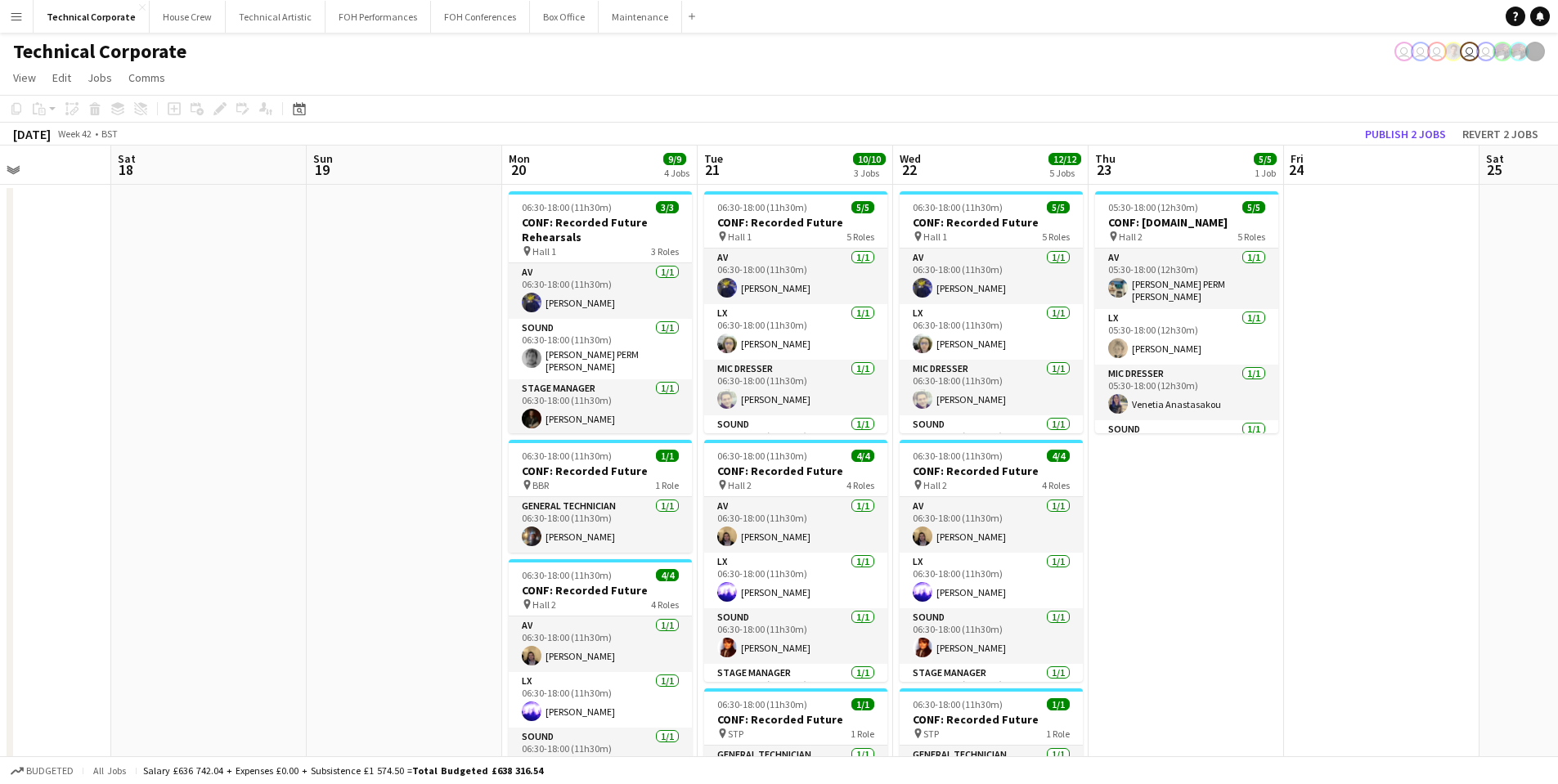
drag, startPoint x: 1359, startPoint y: 296, endPoint x: 0, endPoint y: 287, distance: 1359.0
click at [0, 287] on app-calendar-viewport "Tue 14 8/8 2 Jobs Wed 15 11/11 5 Jobs Thu 16 12/12 4 Jobs Fri 17 Sat 18 Sun 19 …" at bounding box center [779, 786] width 1558 height 1281
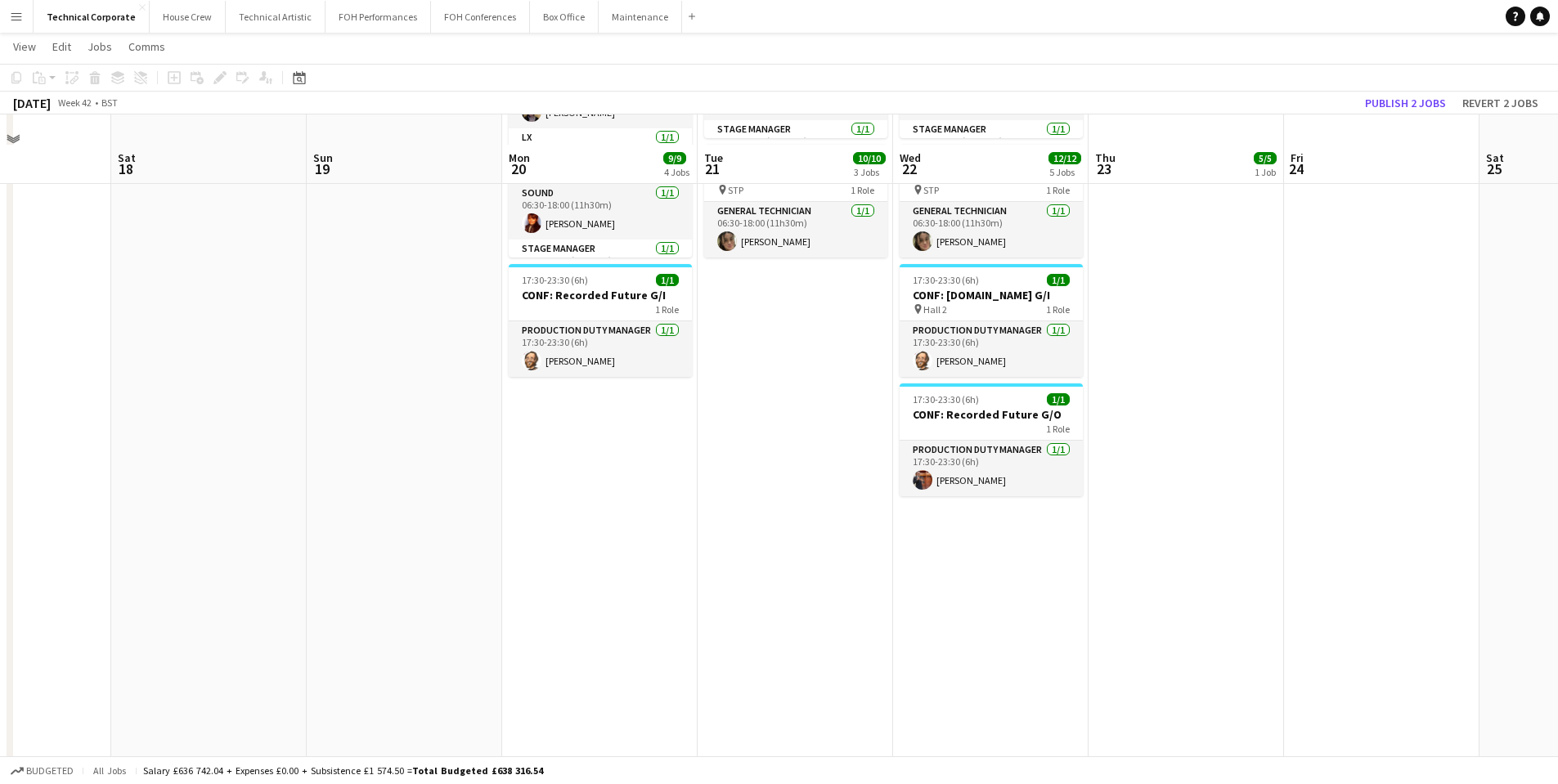
scroll to position [572, 0]
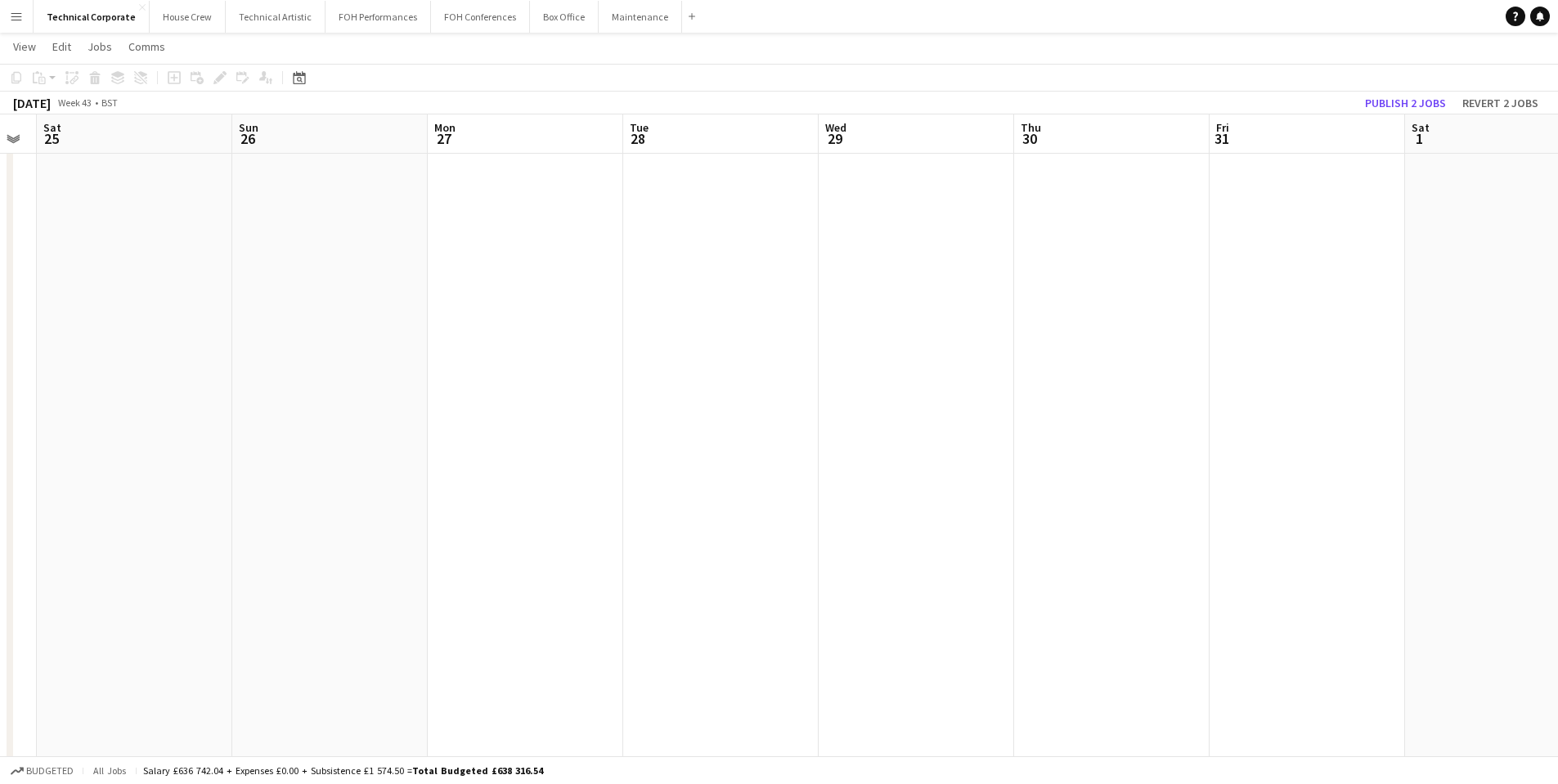
drag, startPoint x: 1443, startPoint y: 401, endPoint x: 0, endPoint y: 483, distance: 1445.3
click at [0, 483] on app-calendar-viewport "Wed 22 12/12 5 Jobs Thu 23 5/5 1 Job Fri 24 Sat 25 Sun 26 Mon 27 Tue 28 Wed 29 …" at bounding box center [779, 172] width 1558 height 1362
drag, startPoint x: 627, startPoint y: 473, endPoint x: 436, endPoint y: 476, distance: 191.0
click at [436, 476] on app-calendar-viewport "Fri 24 Sat 25 Sun 26 Mon 27 Tue 28 Wed 29 Thu 30 Fri 31 Sat 1 Sun 2 Mon 3 0/1 1…" at bounding box center [779, 172] width 1558 height 1362
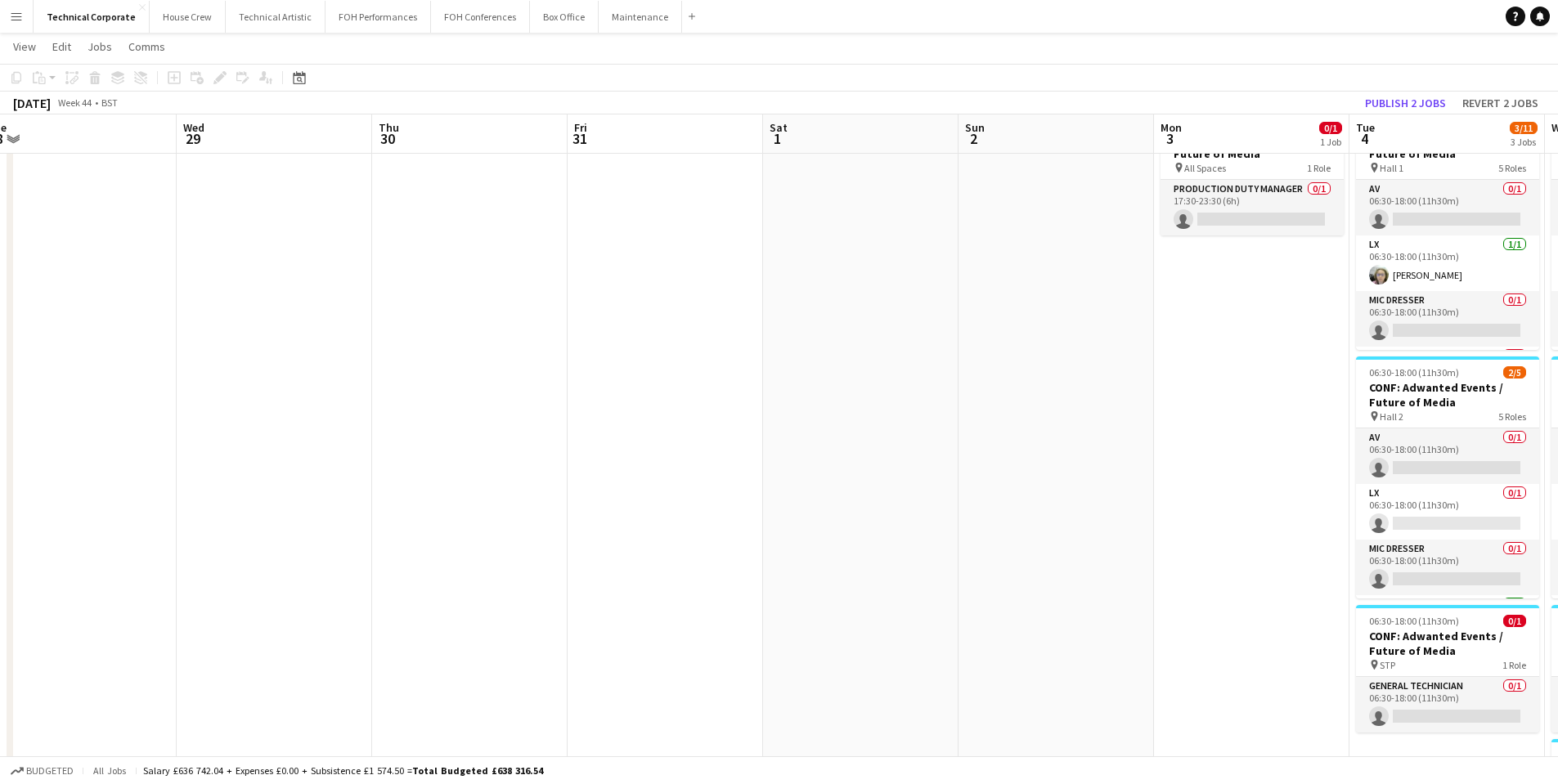
scroll to position [0, 0]
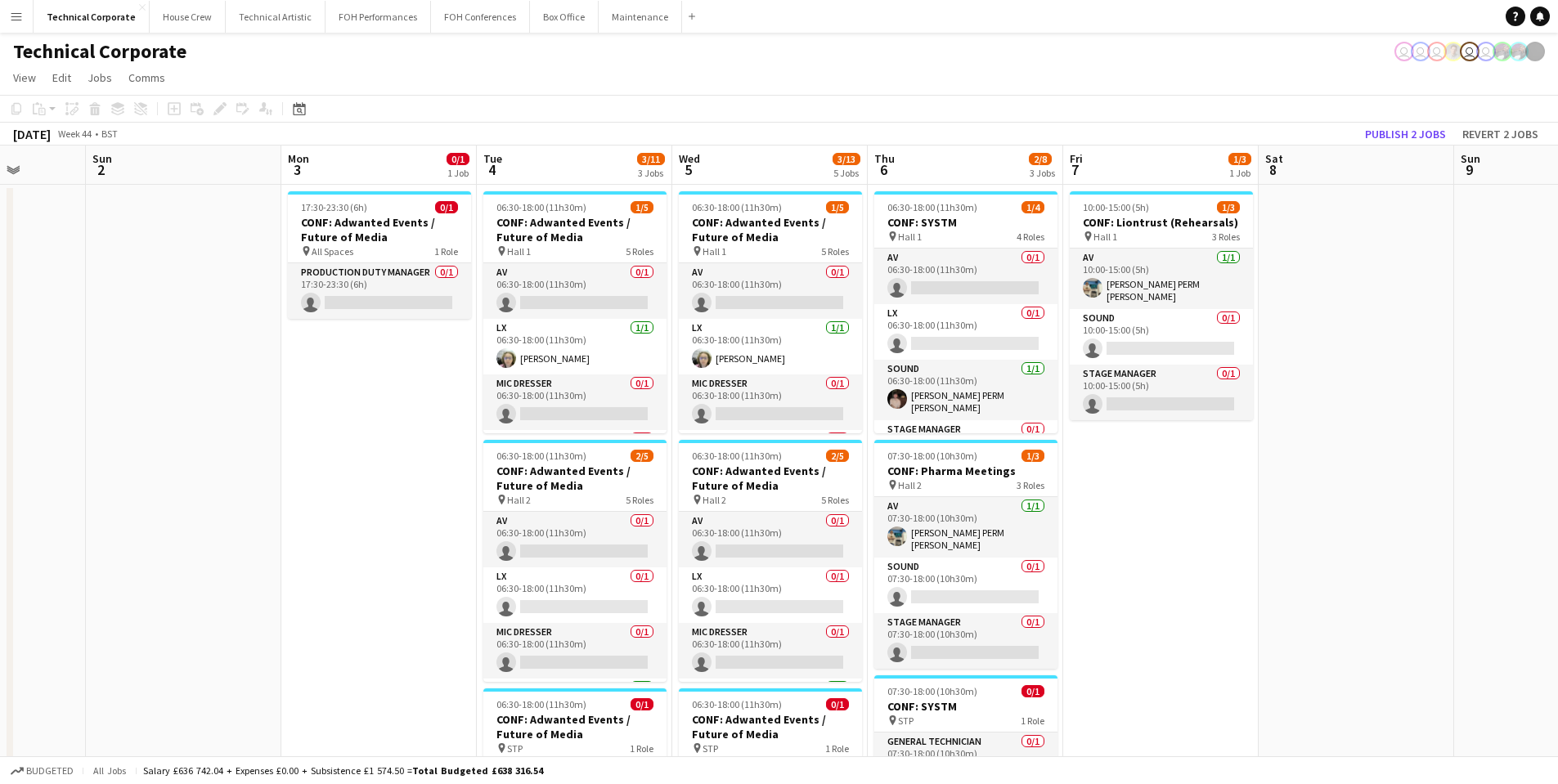
drag, startPoint x: 959, startPoint y: 429, endPoint x: 309, endPoint y: 411, distance: 650.2
click at [309, 411] on app-calendar-viewport "Thu 30 Fri 31 Sat 1 Sun 2 Mon 3 0/1 1 Job Tue 4 3/11 3 Jobs Wed 5 3/13 5 Jobs T…" at bounding box center [779, 786] width 1558 height 1281
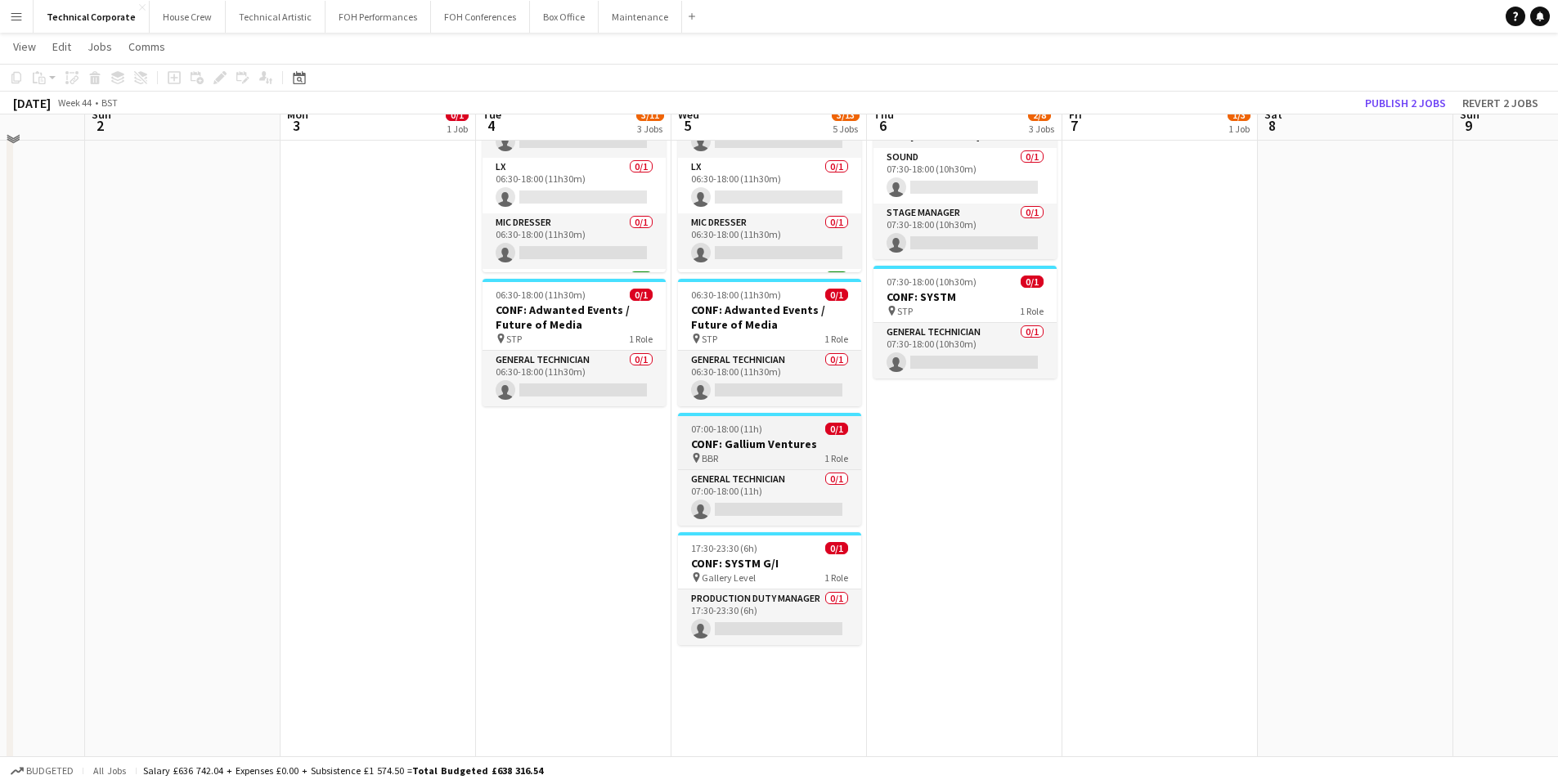
scroll to position [409, 0]
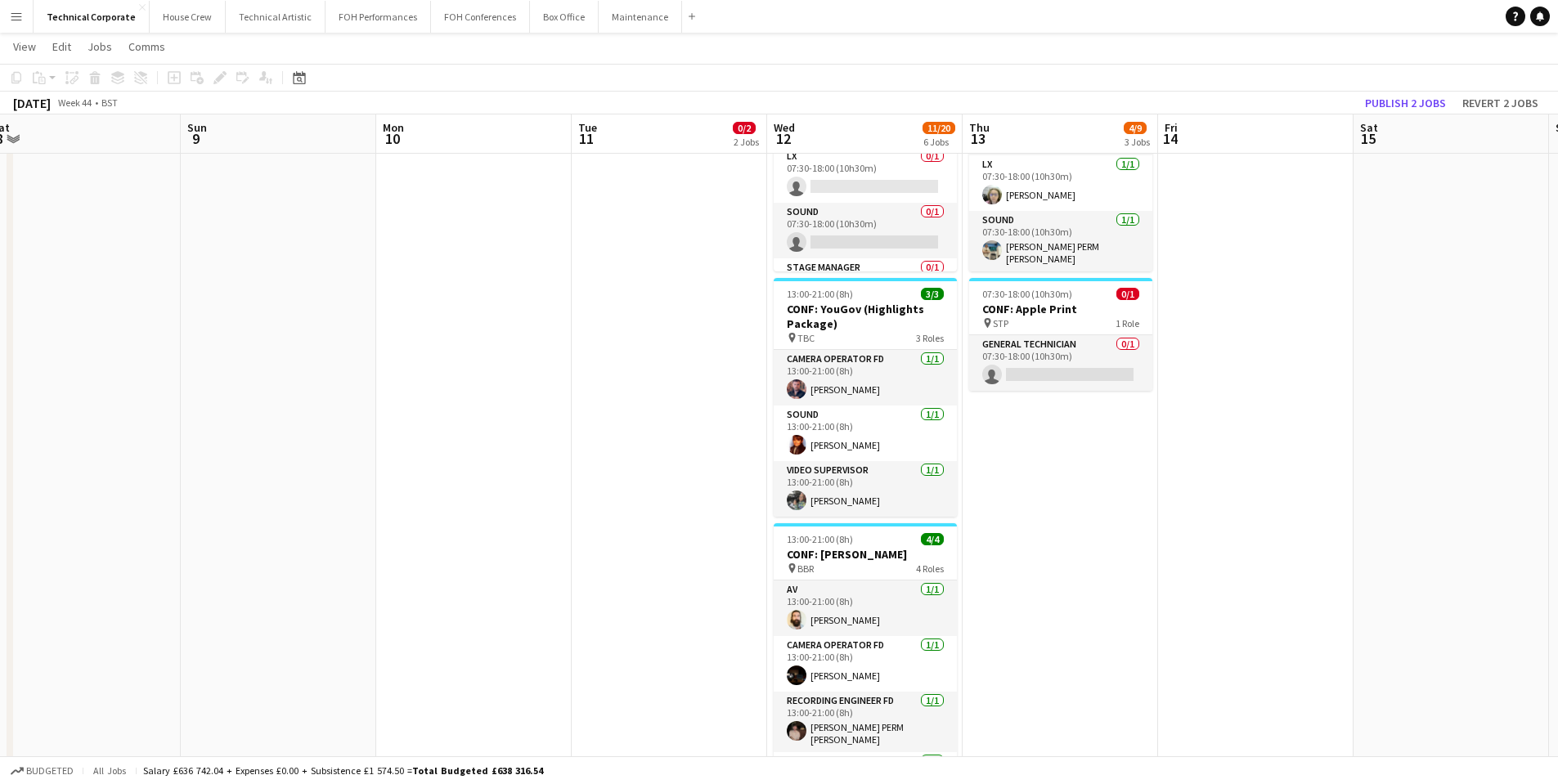
drag, startPoint x: 1469, startPoint y: 439, endPoint x: 203, endPoint y: 460, distance: 1266.2
click at [203, 460] on app-calendar-viewport "Wed 5 3/13 5 Jobs Thu 6 2/8 3 Jobs Fri 7 1/3 1 Job Sat 8 Sun 9 Mon 10 Tue 11 0/…" at bounding box center [779, 411] width 1558 height 1513
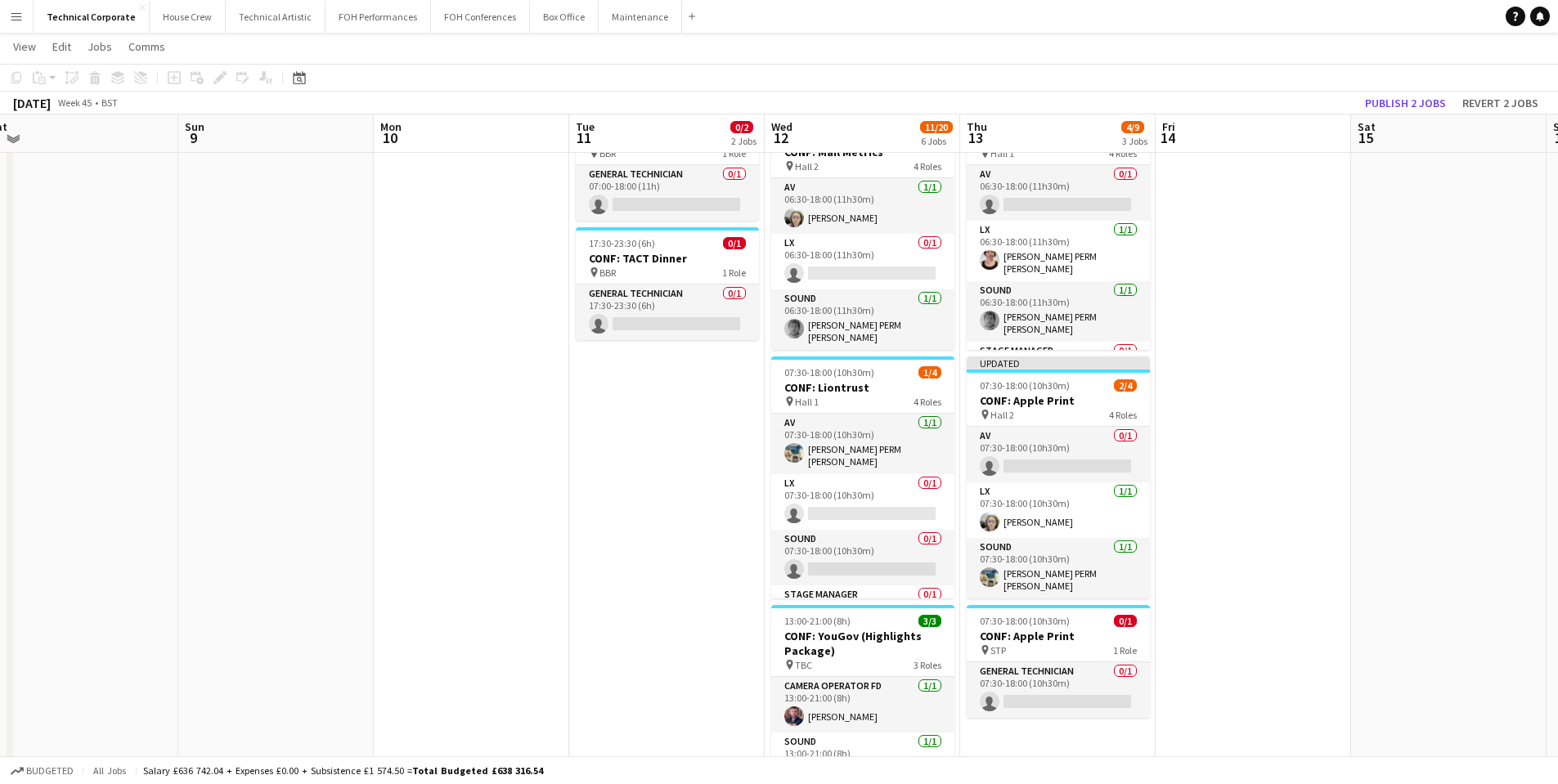
scroll to position [0, 0]
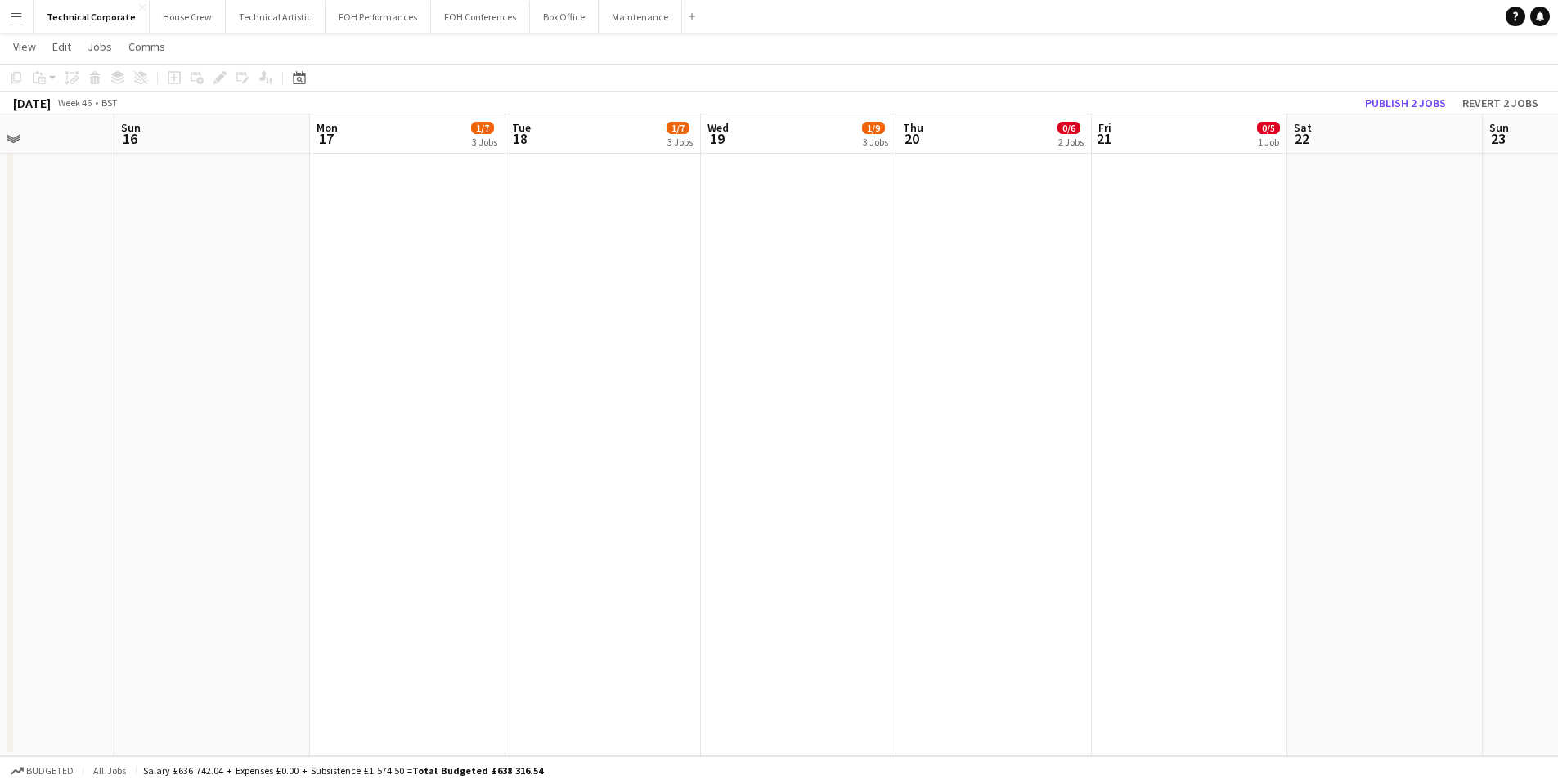
drag, startPoint x: 1432, startPoint y: 474, endPoint x: 3, endPoint y: 506, distance: 1429.4
click at [0, 507] on app-calendar-viewport "Thu 13 4/9 3 Jobs Fri 14 Sat 15 Sun 16 Mon 17 1/7 3 Jobs Tue 18 1/7 3 Jobs Wed …" at bounding box center [779, -1] width 1558 height 1513
click at [1281, 439] on app-date-cell "07:30-18:00 (10h30m) 0/5 CONF: St Marks Frontiers in Colorectal and Intestinal …" at bounding box center [1190, 58] width 196 height 1395
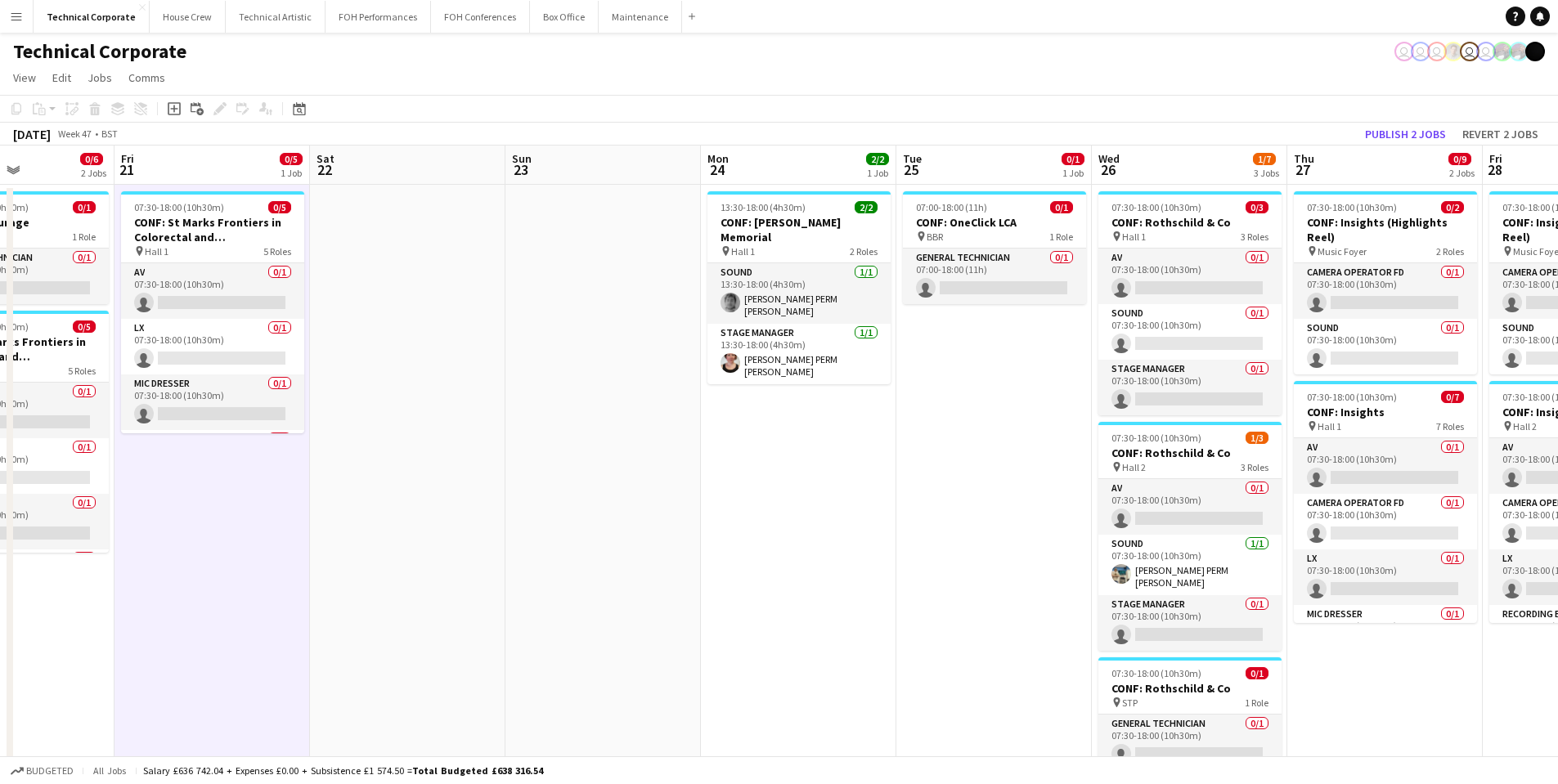
drag, startPoint x: 1427, startPoint y: 455, endPoint x: 448, endPoint y: 456, distance: 979.0
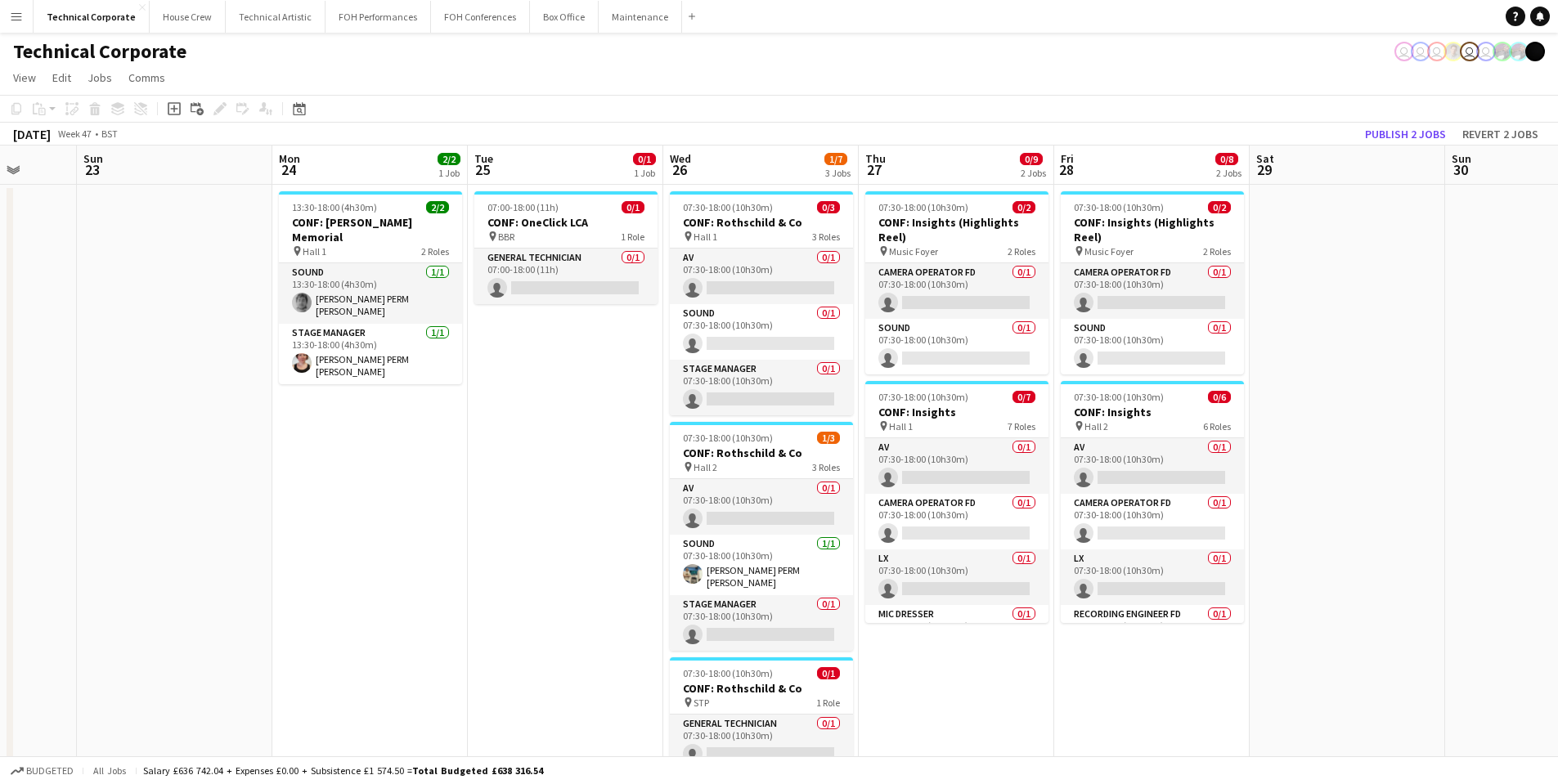
drag, startPoint x: 902, startPoint y: 472, endPoint x: 476, endPoint y: 460, distance: 426.2
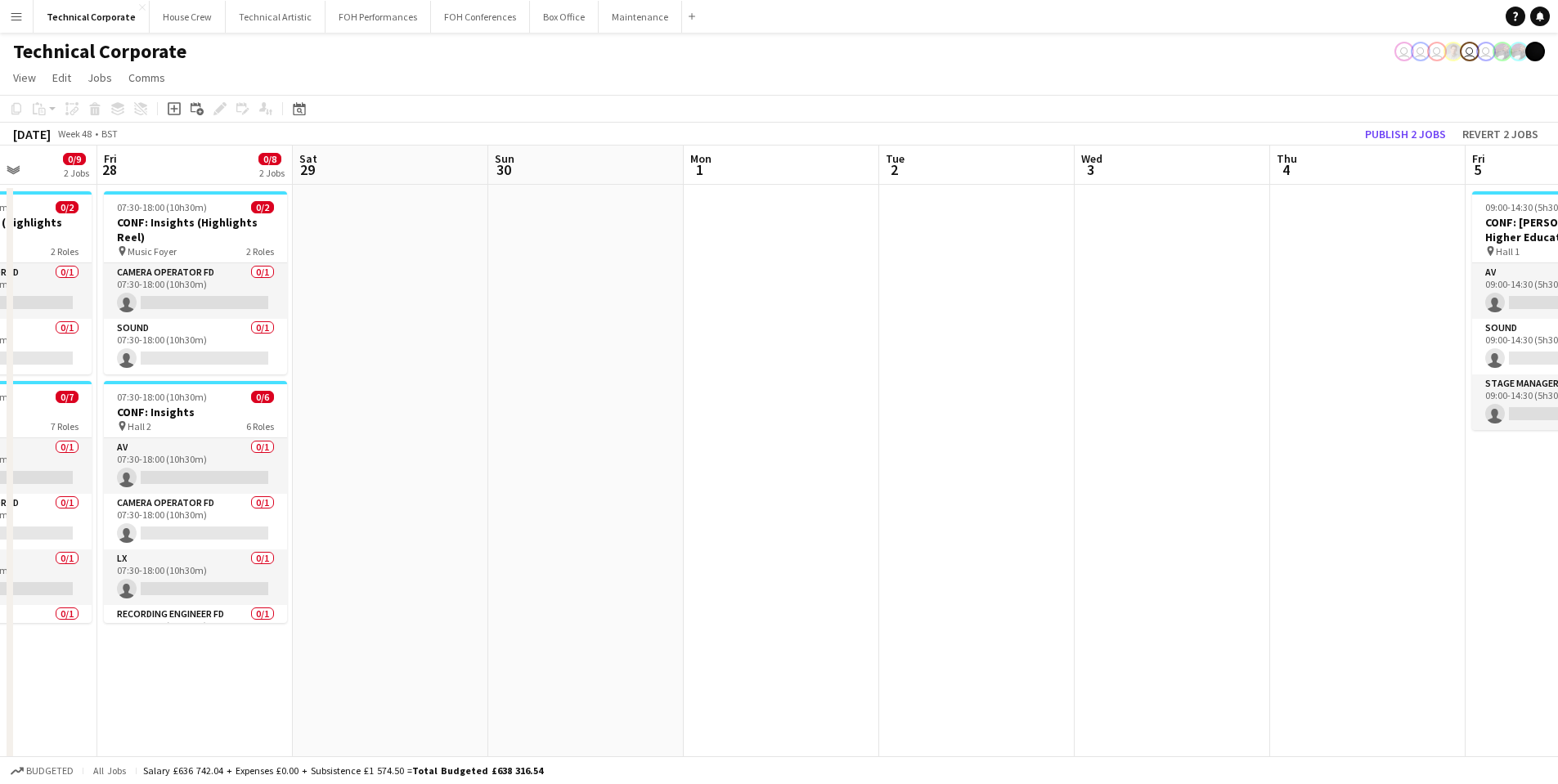
drag, startPoint x: 1531, startPoint y: 415, endPoint x: 183, endPoint y: 471, distance: 1349.2
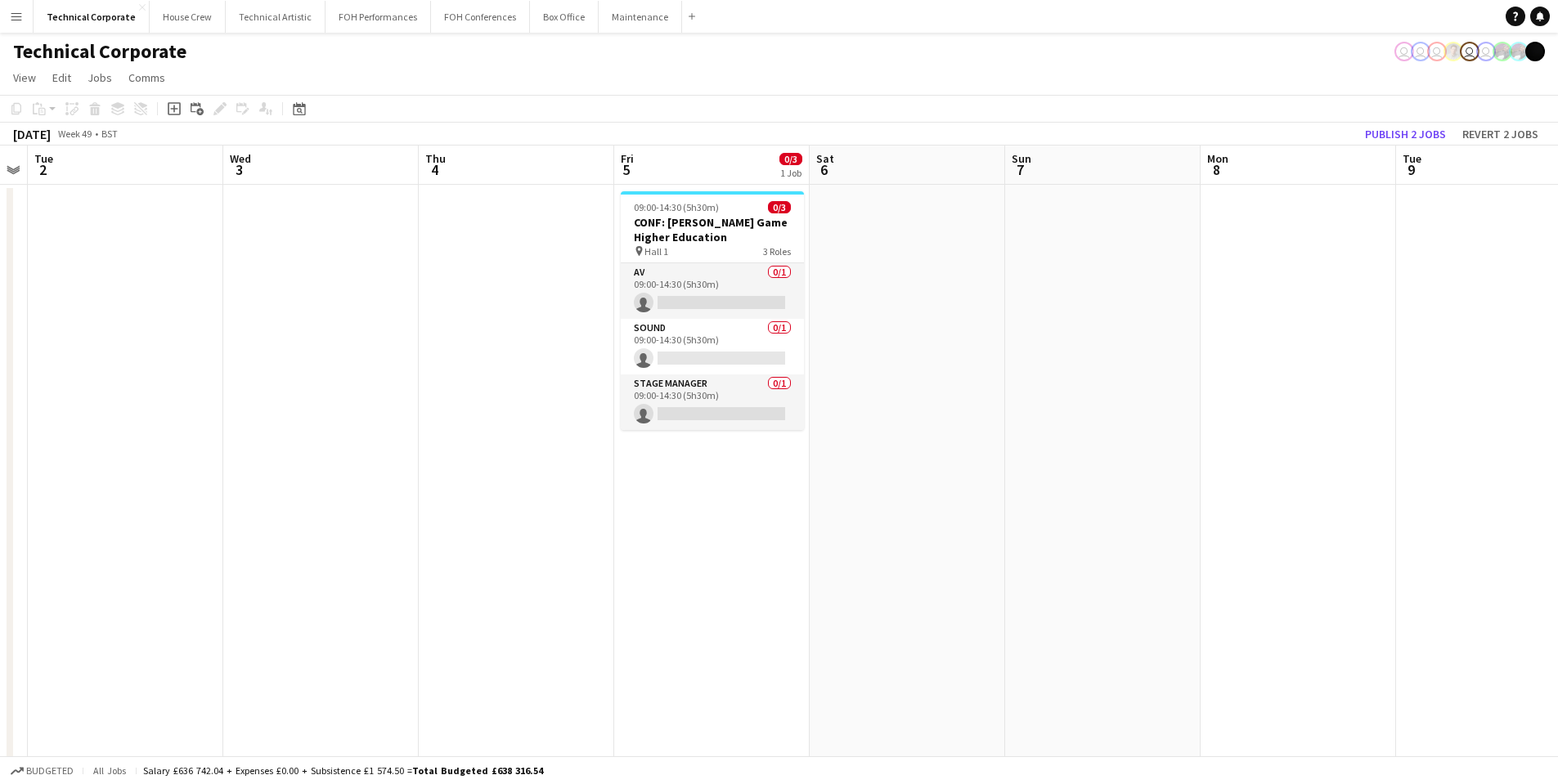
drag, startPoint x: 1356, startPoint y: 511, endPoint x: 514, endPoint y: 523, distance: 842.1
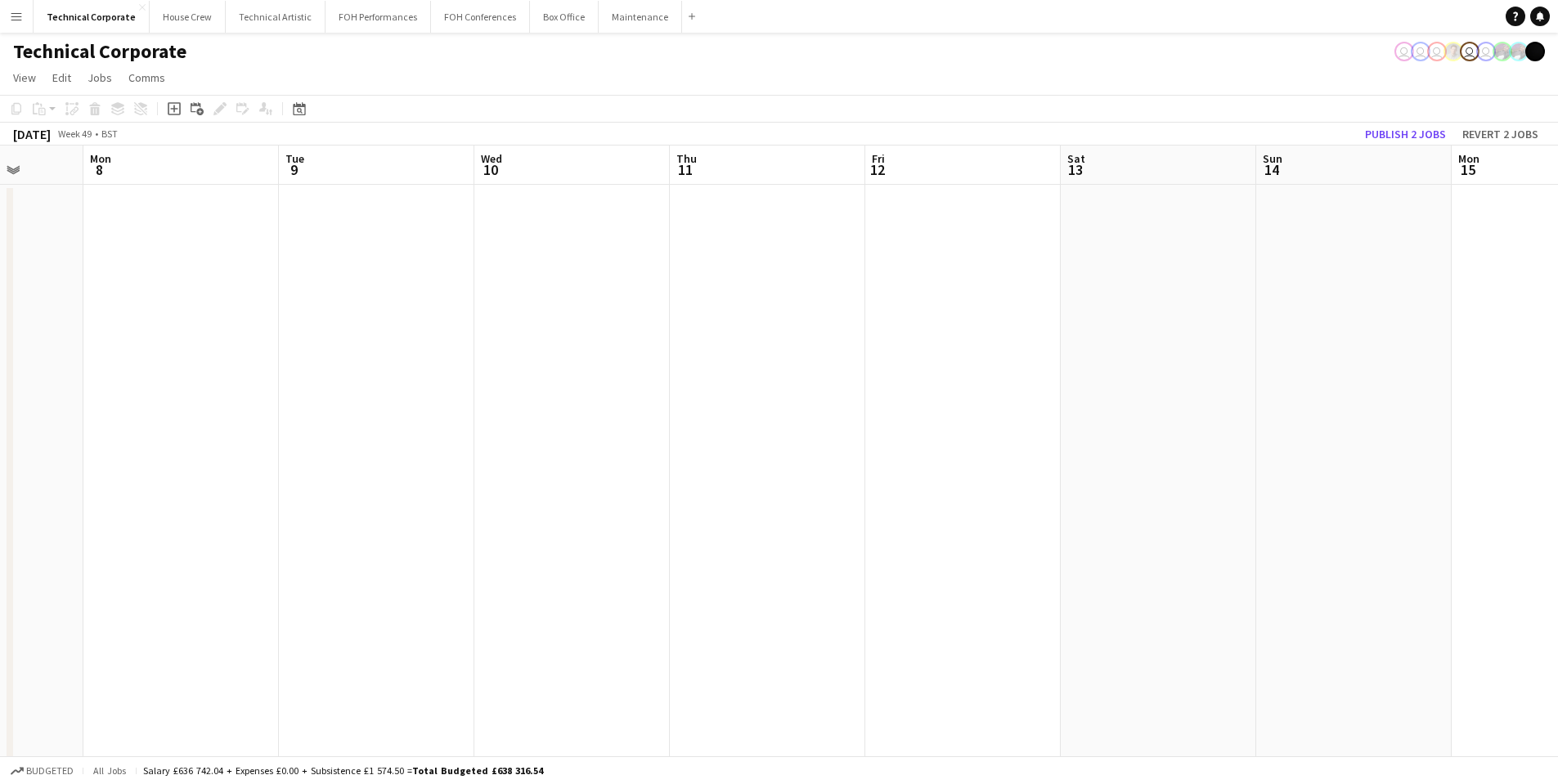
drag, startPoint x: 1223, startPoint y: 483, endPoint x: 473, endPoint y: 529, distance: 751.4
drag, startPoint x: 1074, startPoint y: 519, endPoint x: 346, endPoint y: 544, distance: 728.4
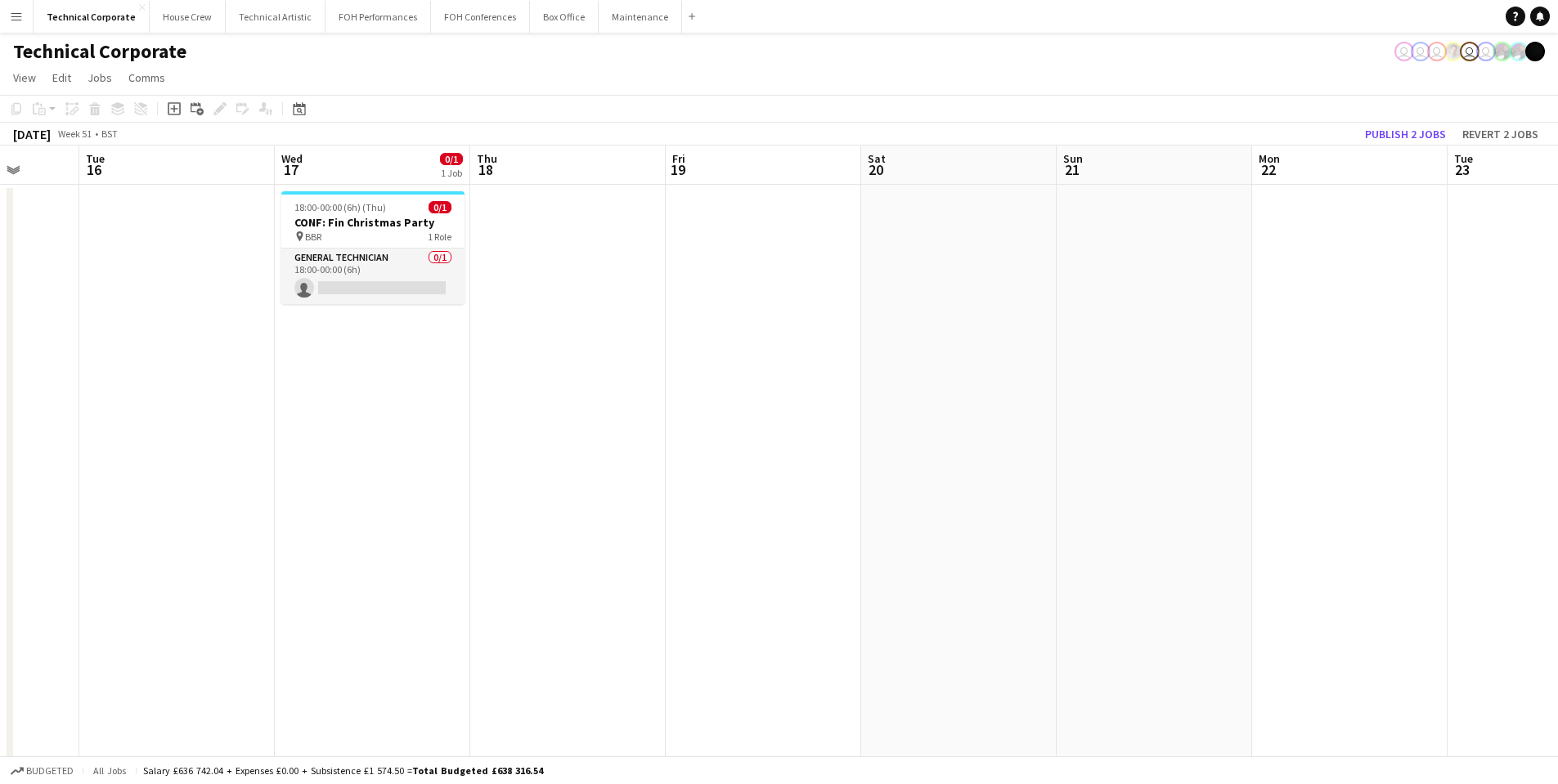
drag, startPoint x: 1223, startPoint y: 452, endPoint x: 759, endPoint y: 443, distance: 464.1
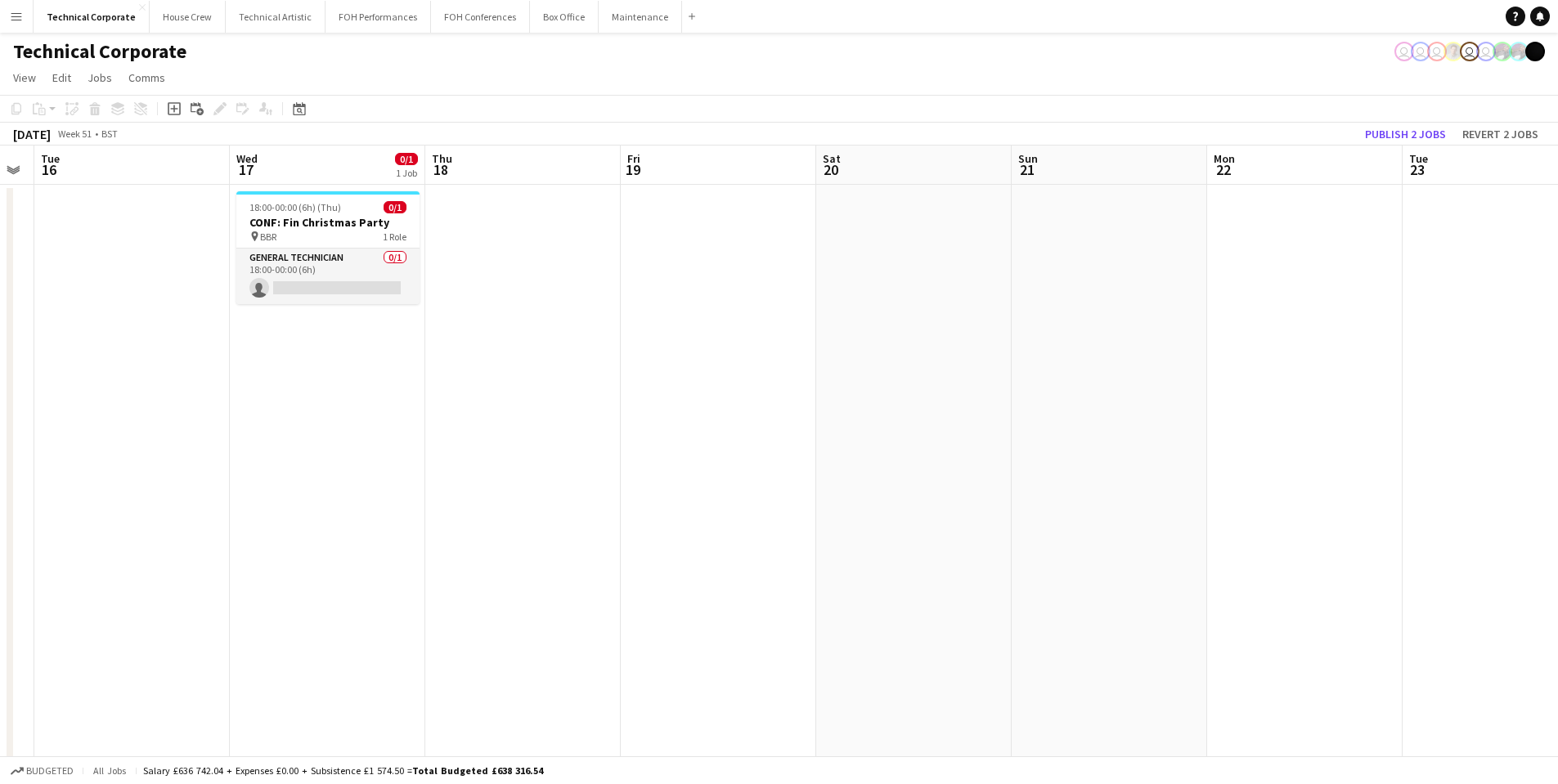
drag, startPoint x: 1304, startPoint y: 399, endPoint x: 665, endPoint y: 421, distance: 639.4
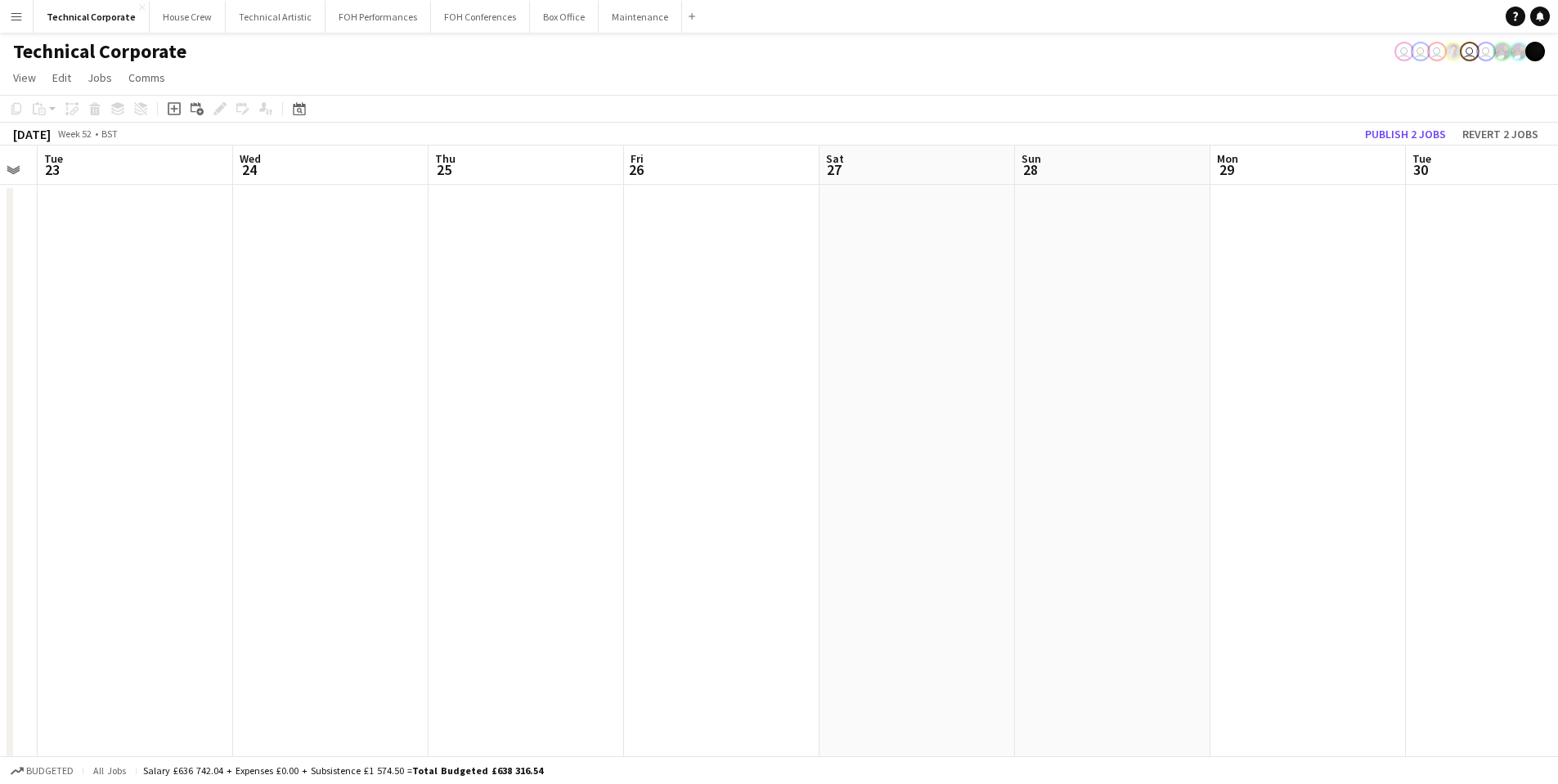
drag, startPoint x: 1391, startPoint y: 368, endPoint x: 620, endPoint y: 383, distance: 771.1
drag, startPoint x: 1287, startPoint y: 407, endPoint x: 647, endPoint y: 410, distance: 640.0
drag, startPoint x: 1392, startPoint y: 411, endPoint x: 559, endPoint y: 424, distance: 833.1
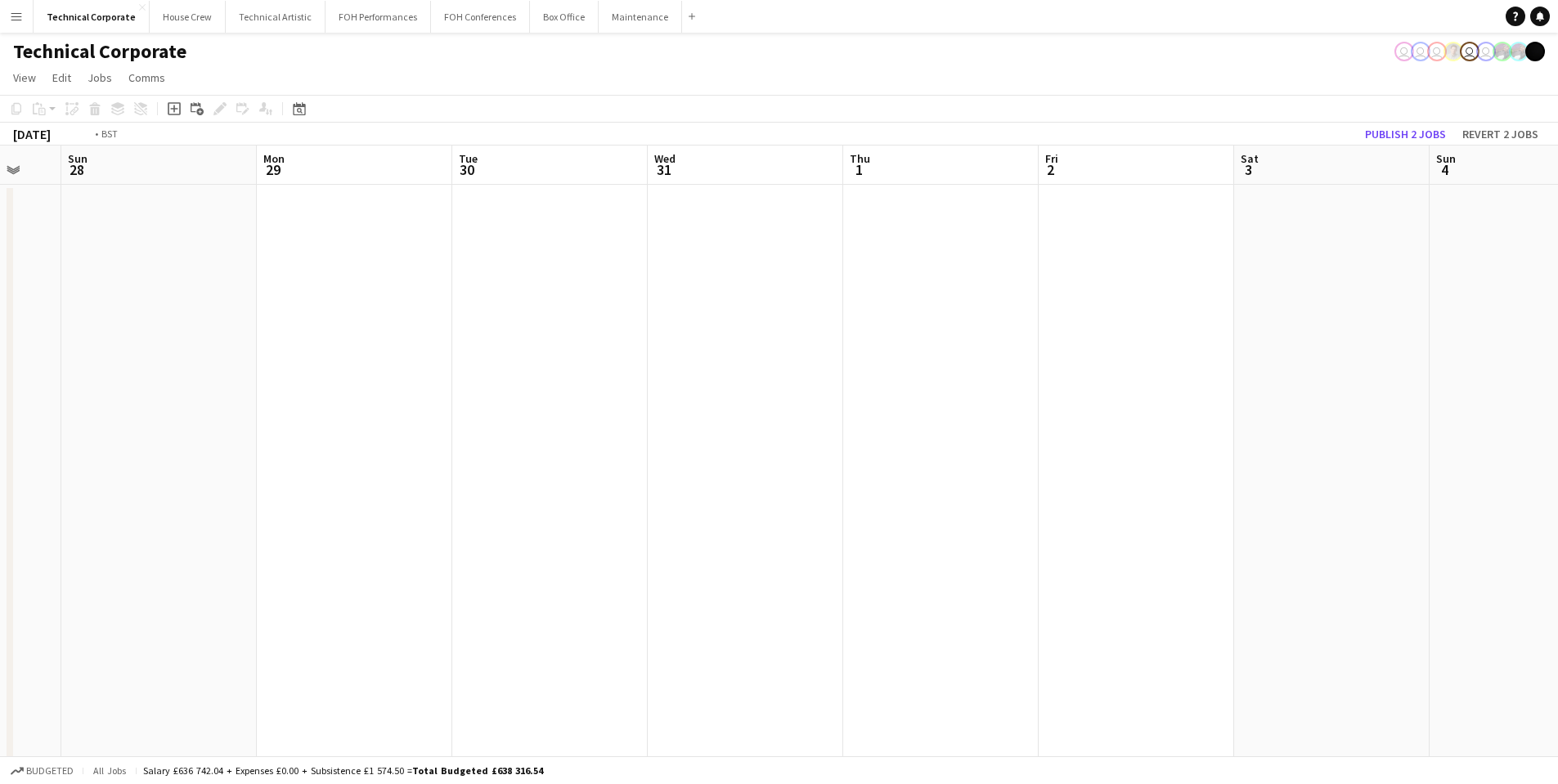
drag, startPoint x: 1380, startPoint y: 417, endPoint x: 588, endPoint y: 443, distance: 792.4
drag
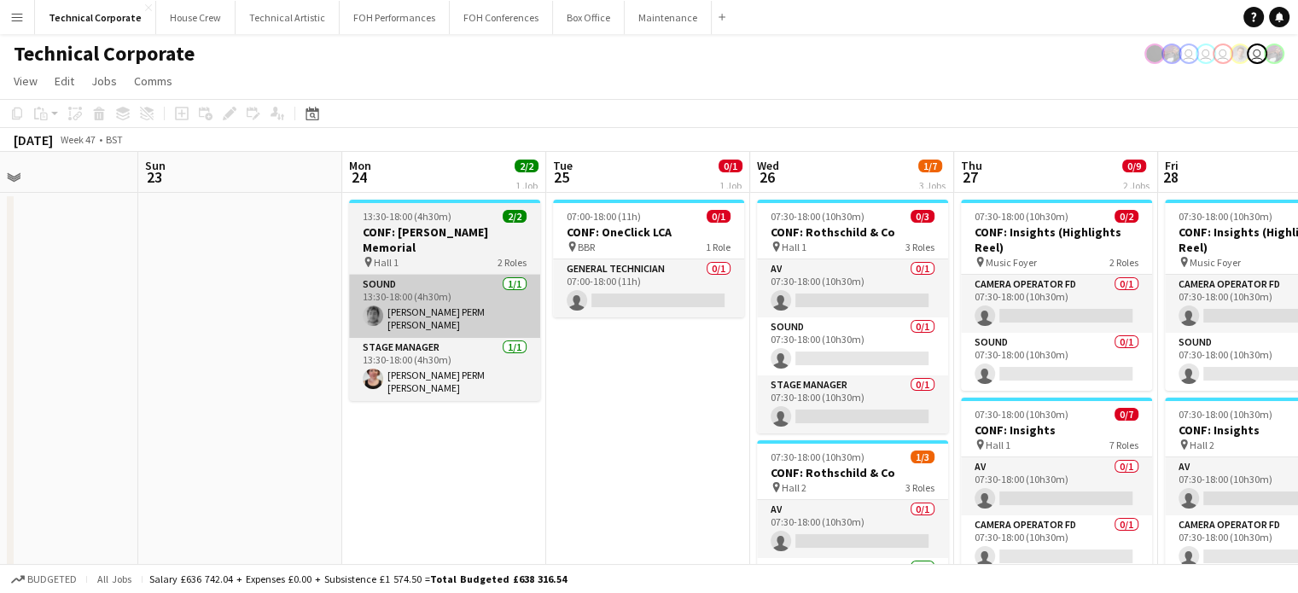
scroll to position [0, 474]
